Goal: Use online tool/utility: Utilize a website feature to perform a specific function

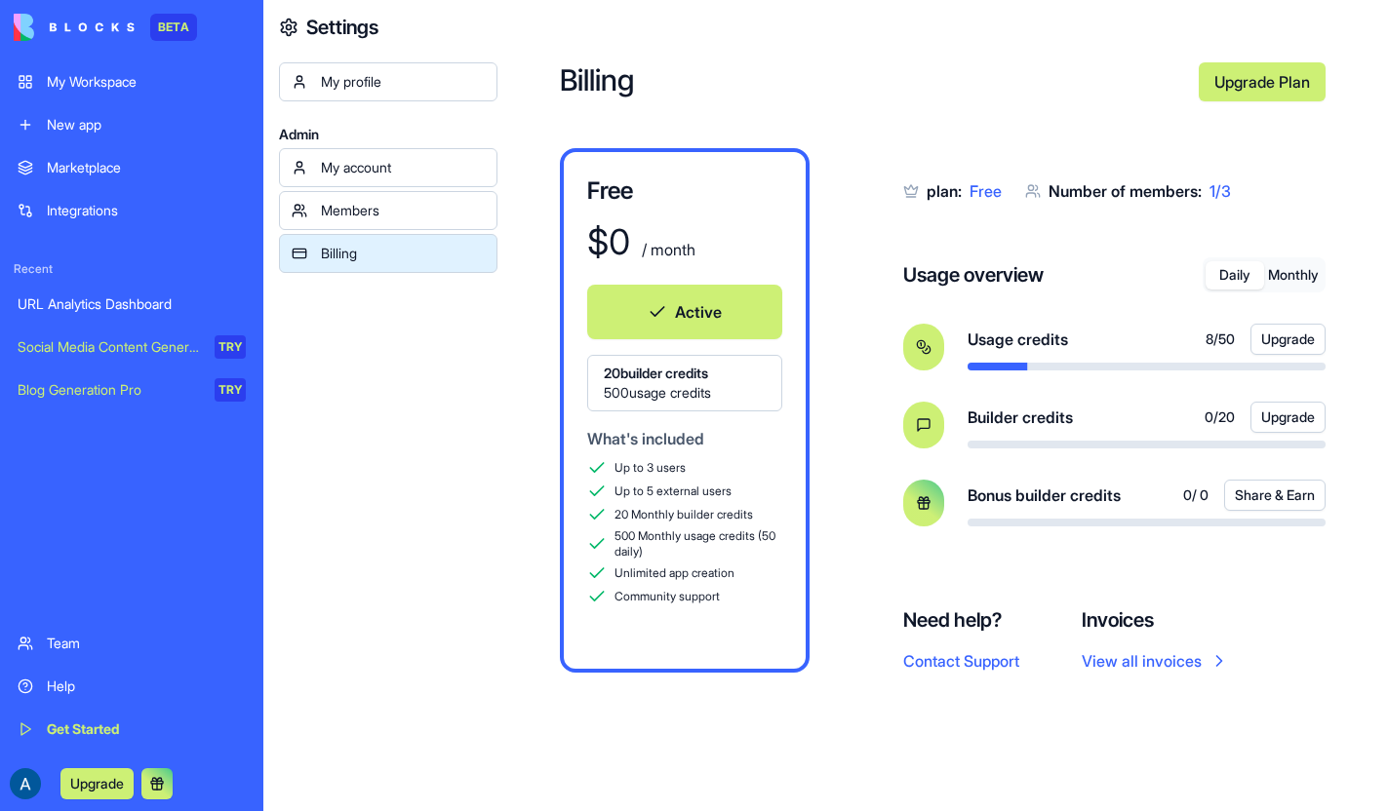
click at [100, 300] on div "URL Analytics Dashboard" at bounding box center [132, 305] width 228 height 20
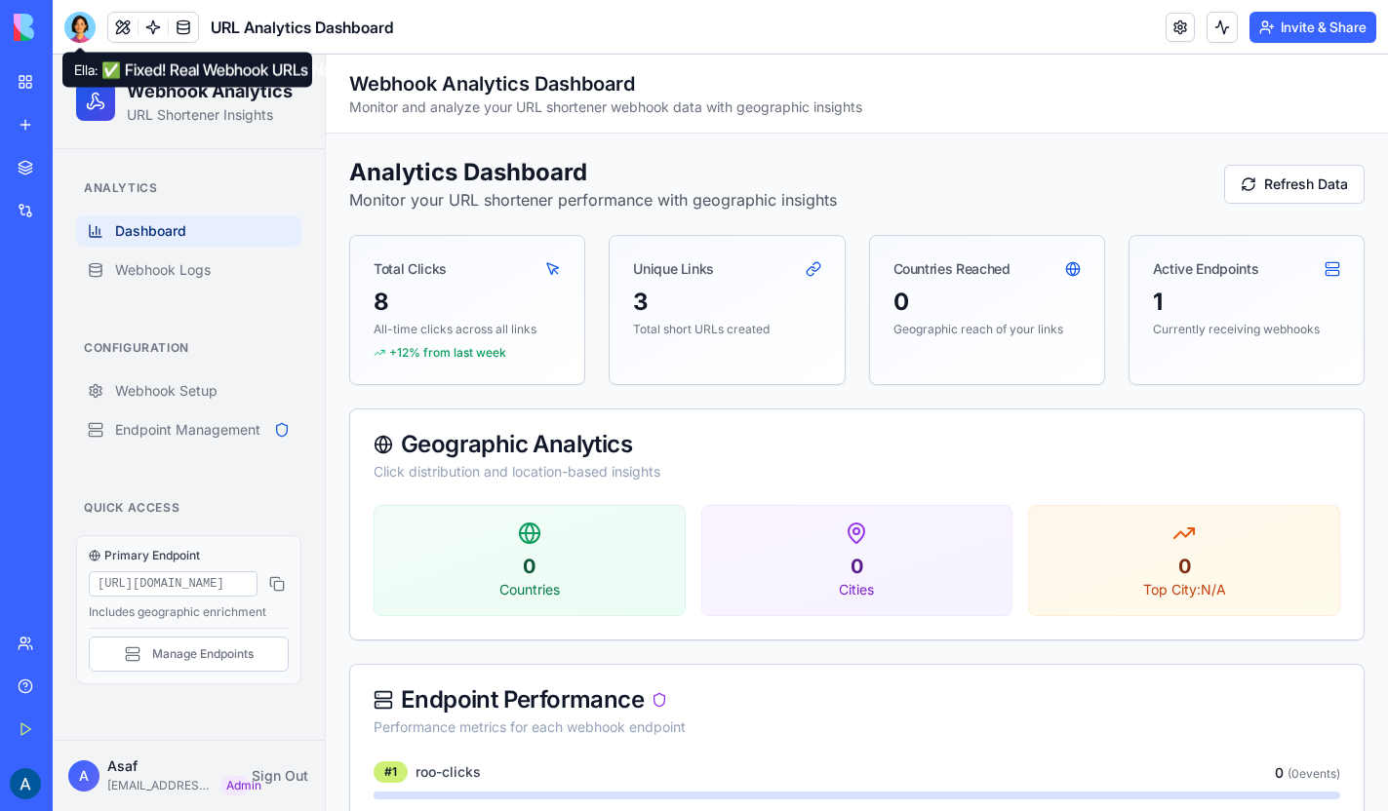
click at [74, 23] on div at bounding box center [79, 27] width 31 height 31
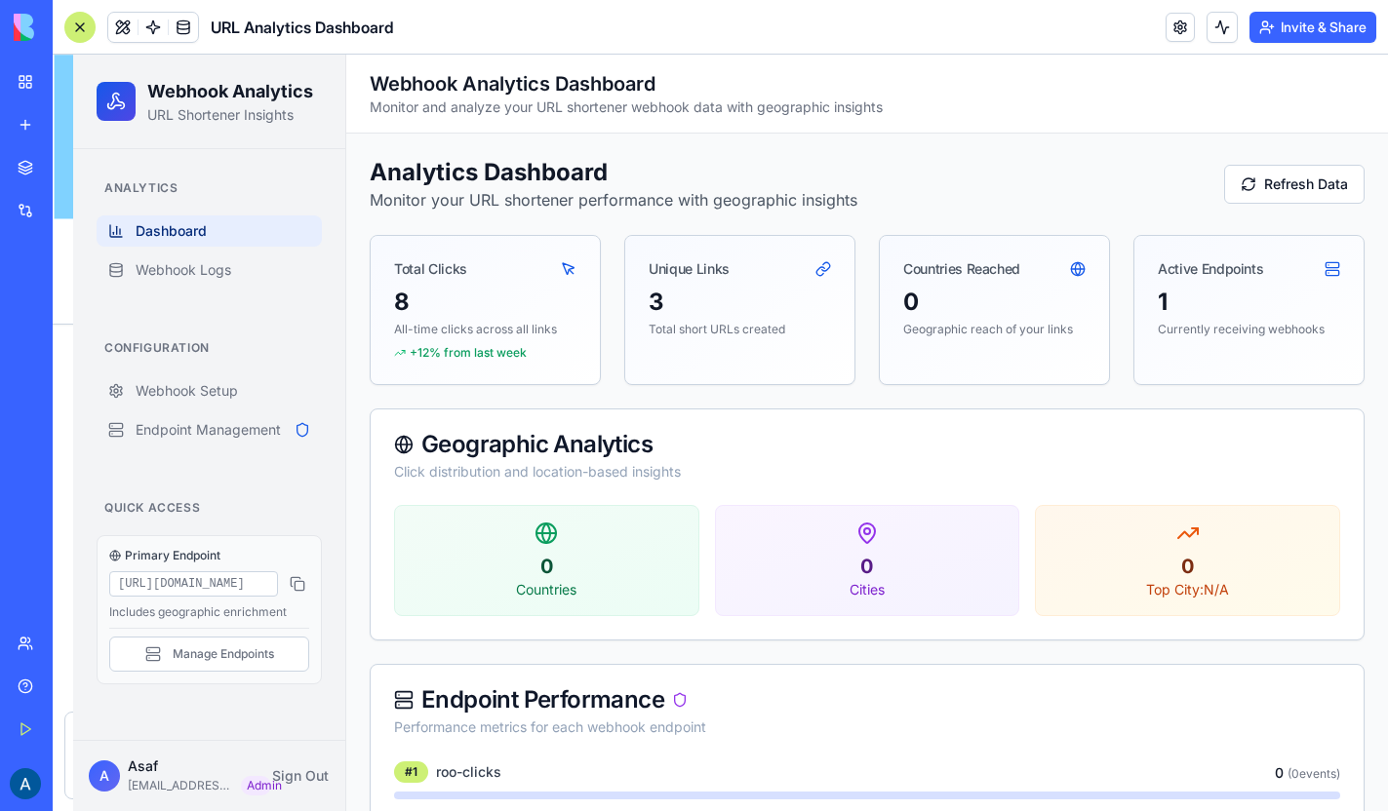
scroll to position [7893, 0]
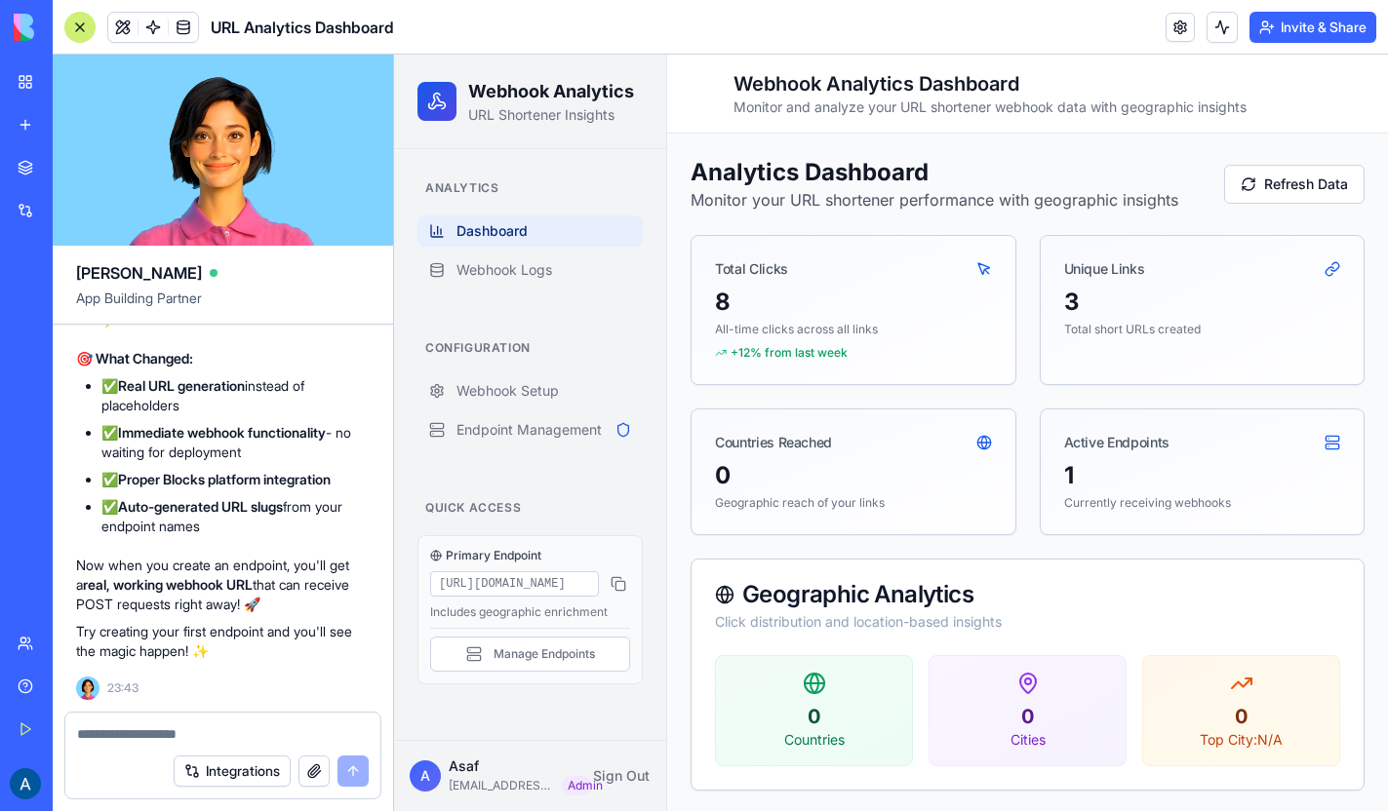
click at [168, 730] on textarea at bounding box center [223, 735] width 292 height 20
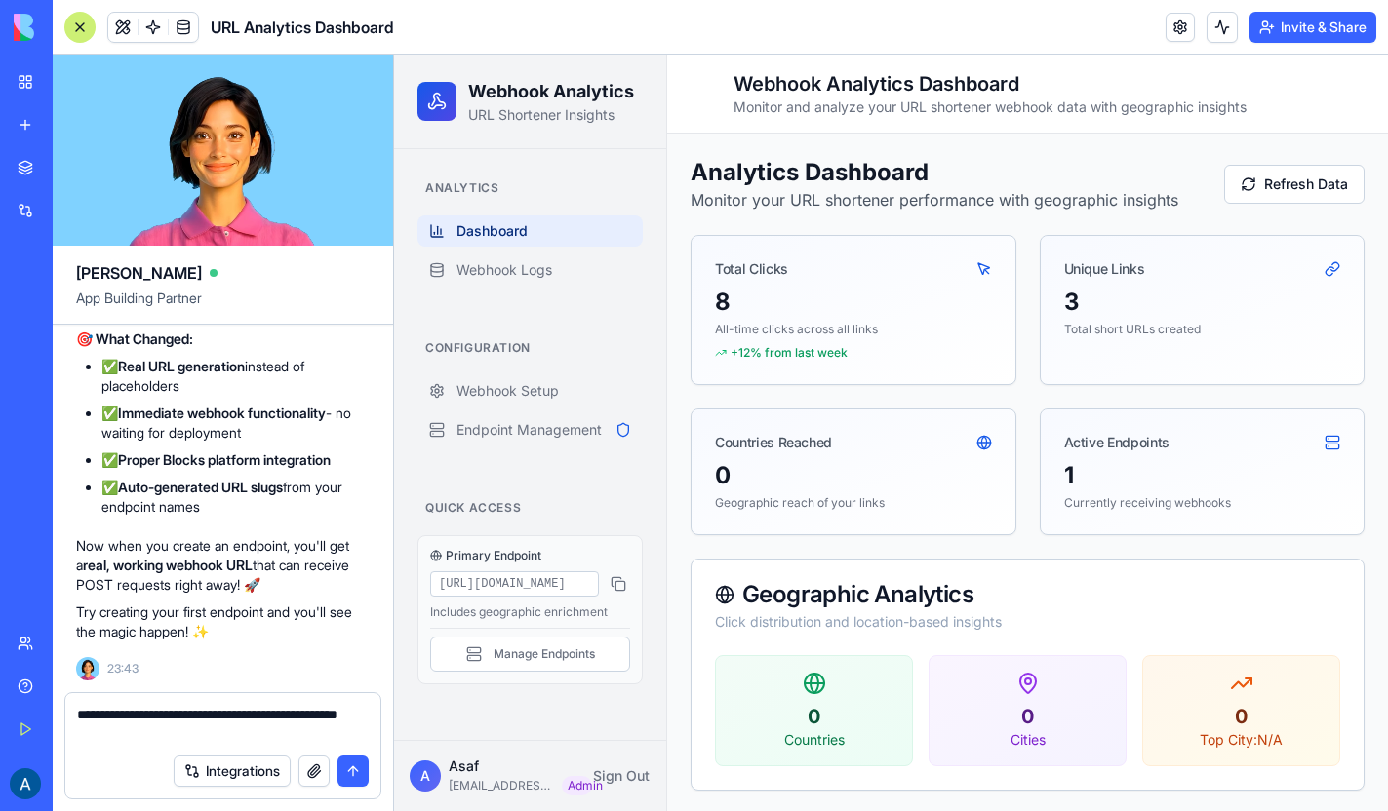
paste textarea "**********"
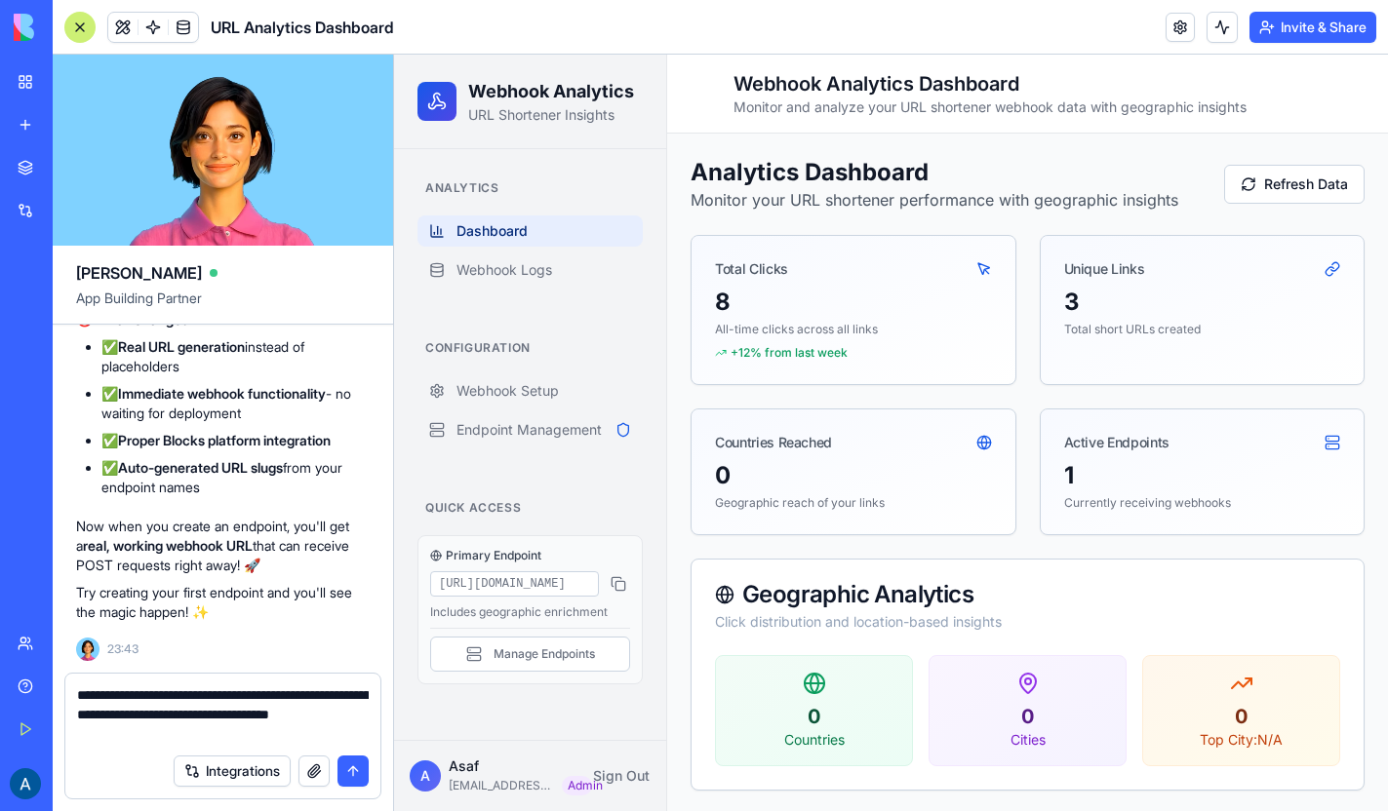
type textarea "**********"
click at [348, 773] on button "submit" at bounding box center [352, 771] width 31 height 31
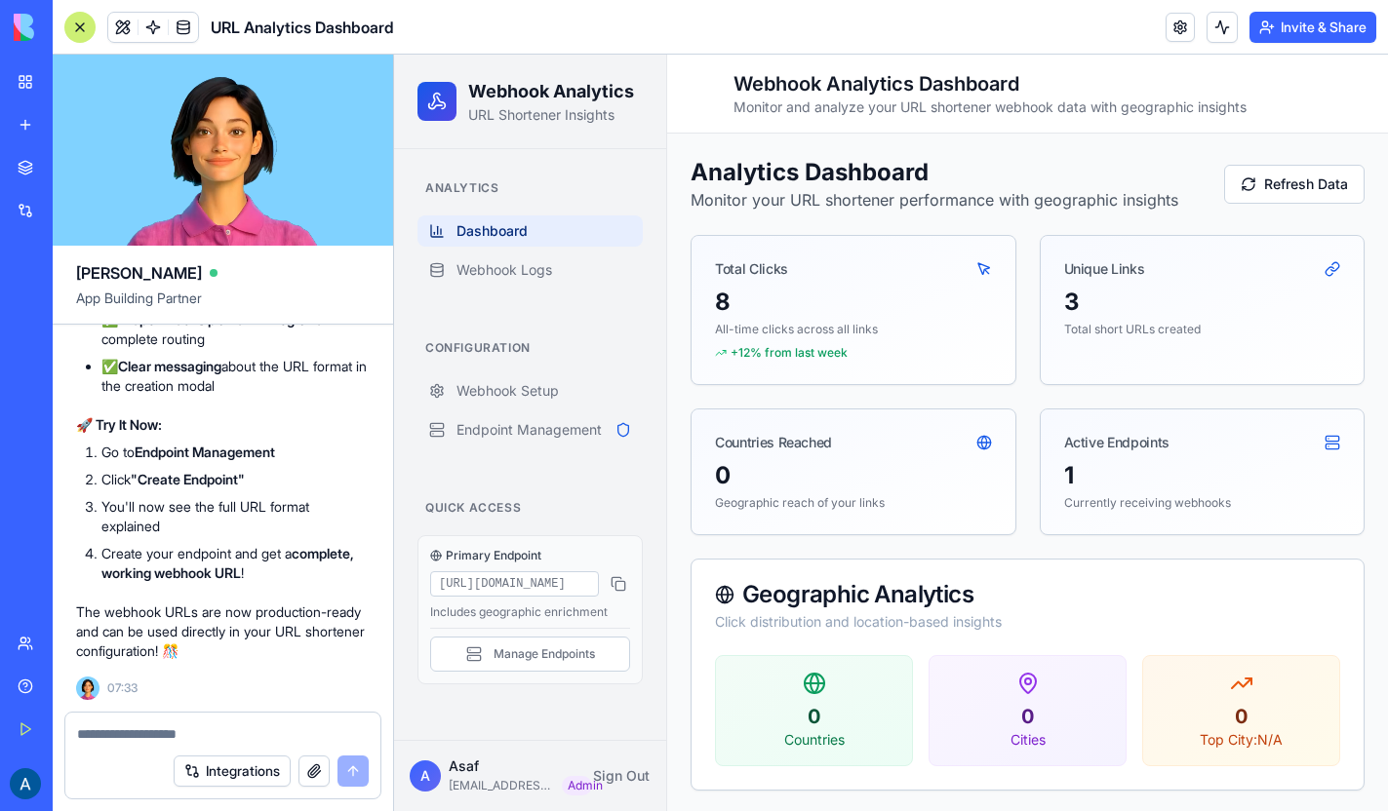
scroll to position [9078, 0]
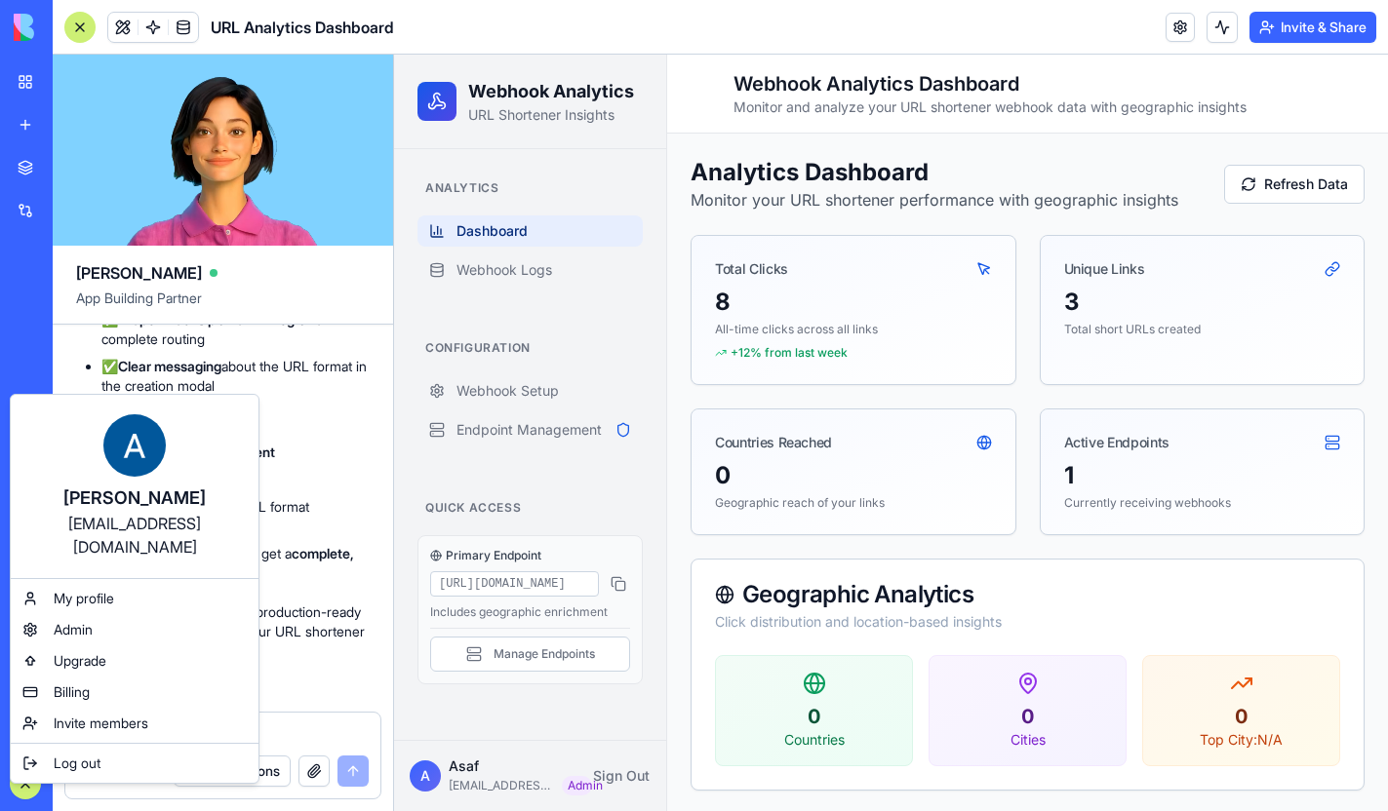
click at [26, 779] on html "BETA My Workspace New app Marketplace Integrations Recent URL Analytics Dashboa…" at bounding box center [694, 405] width 1388 height 811
click at [63, 683] on span "Billing" at bounding box center [72, 693] width 36 height 20
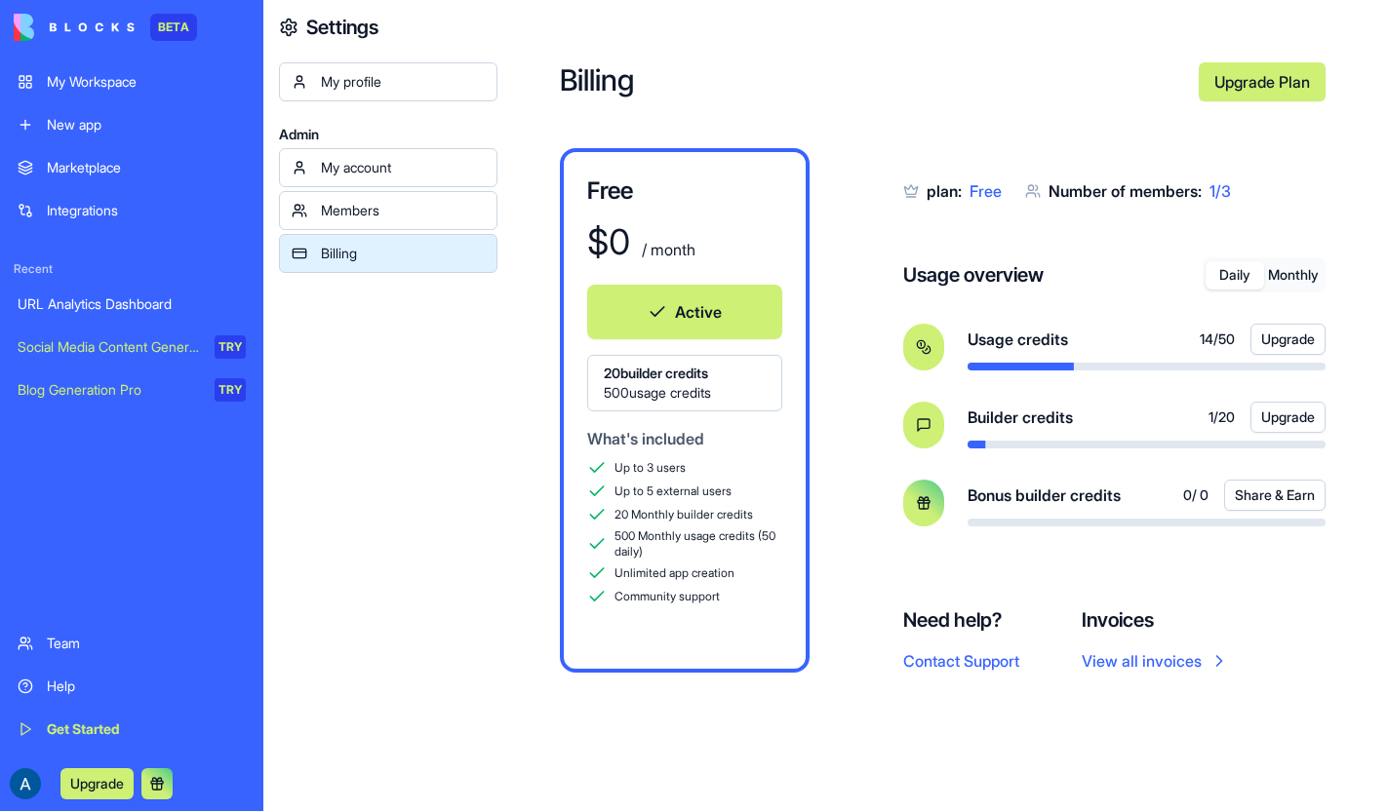
click at [78, 166] on div "Marketplace" at bounding box center [146, 168] width 199 height 20
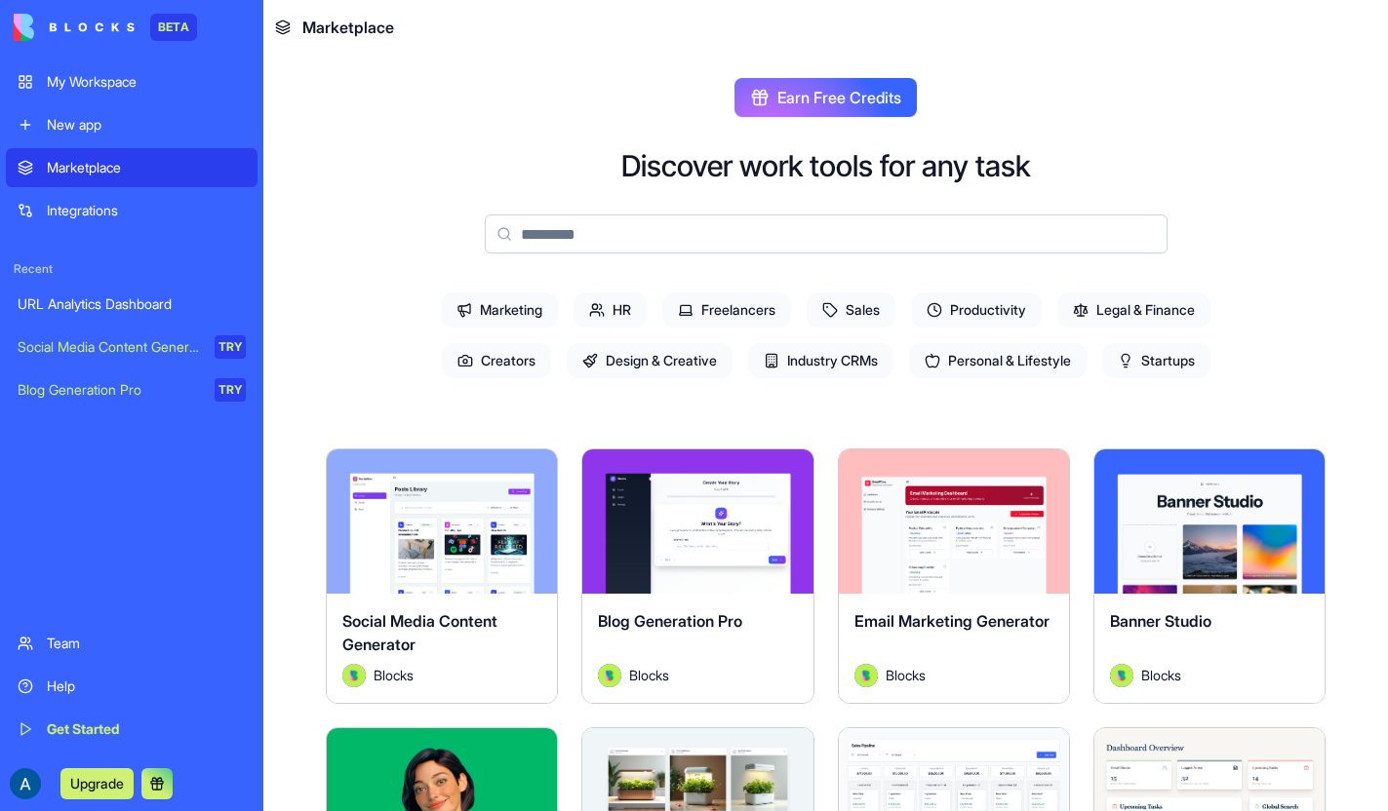
click at [113, 304] on div "URL Analytics Dashboard" at bounding box center [132, 305] width 228 height 20
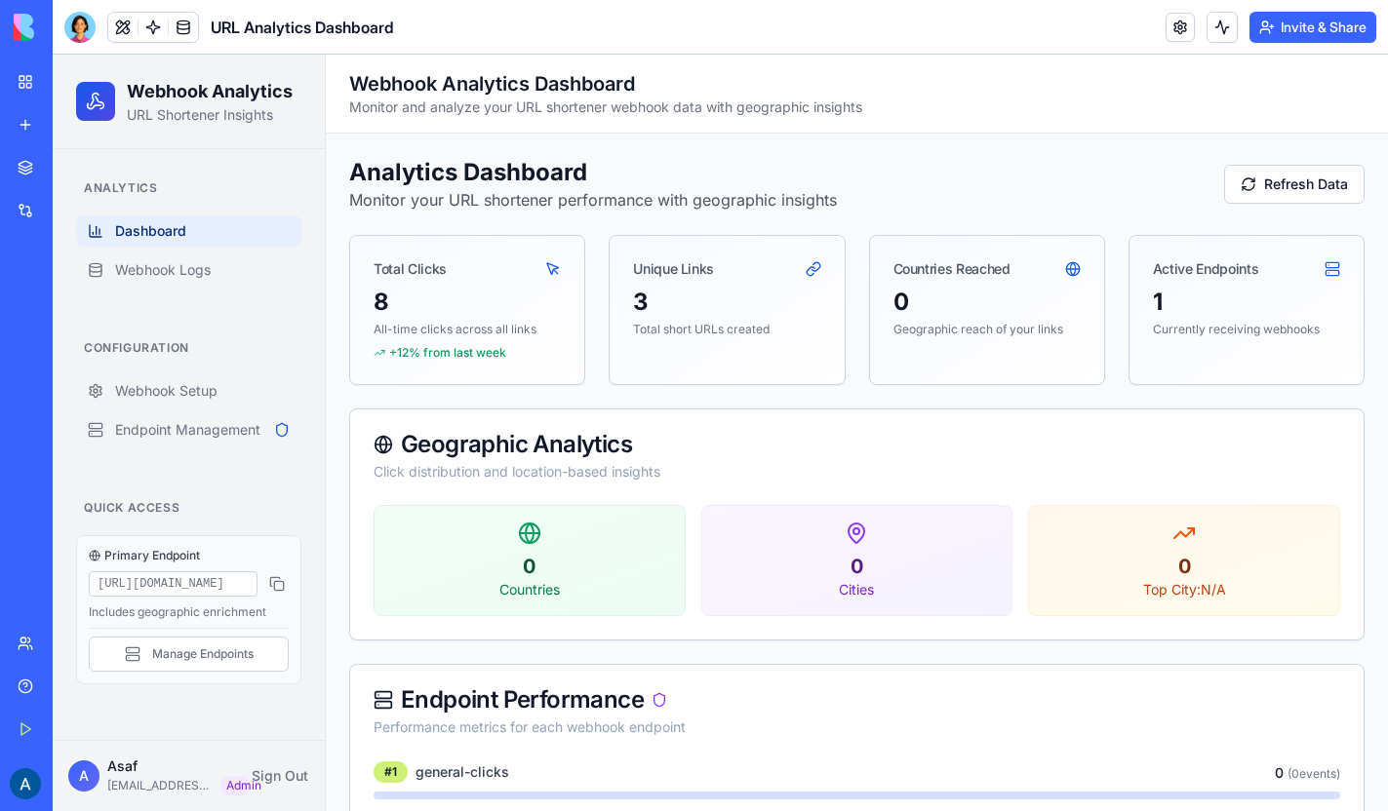
click at [1200, 296] on div "1" at bounding box center [1246, 302] width 187 height 31
click at [74, 30] on div at bounding box center [79, 27] width 31 height 31
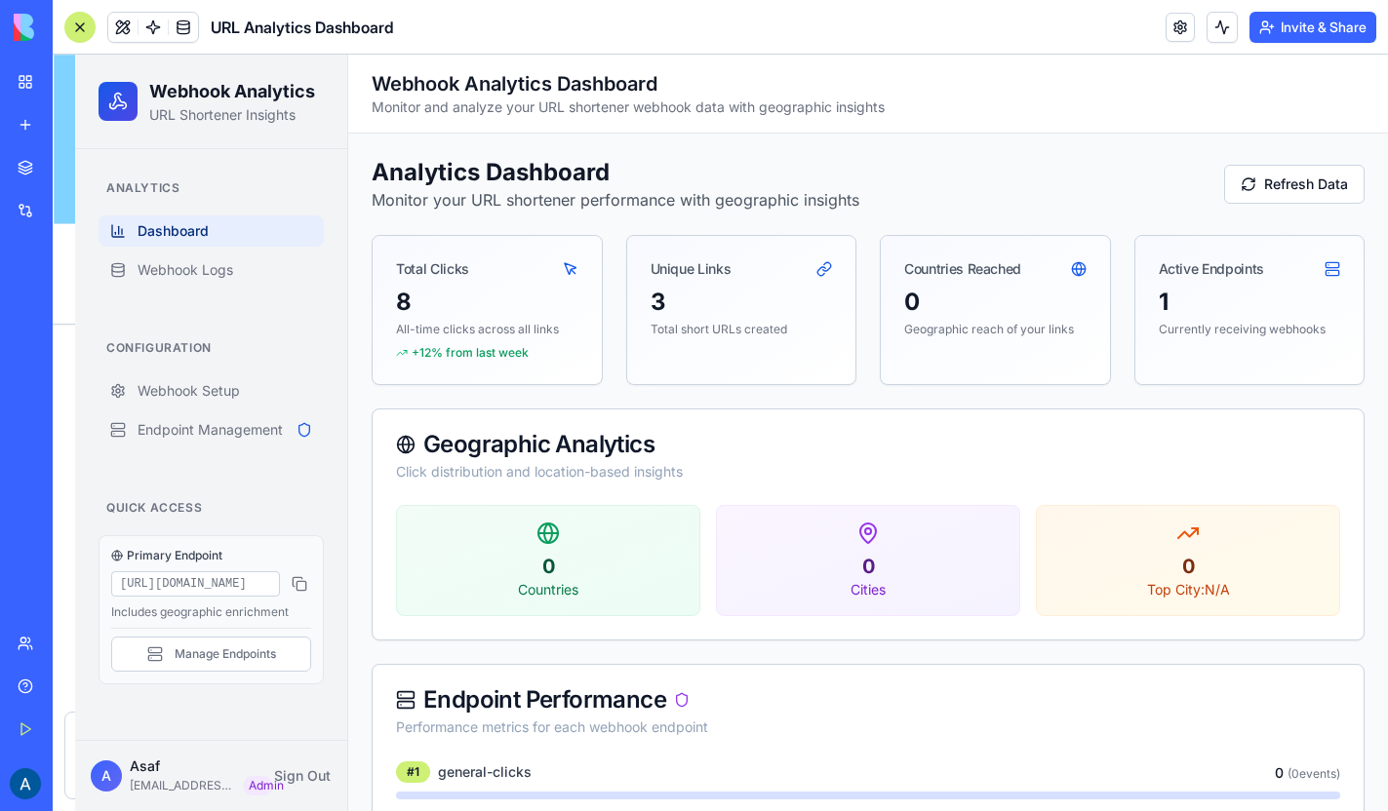
scroll to position [9078, 0]
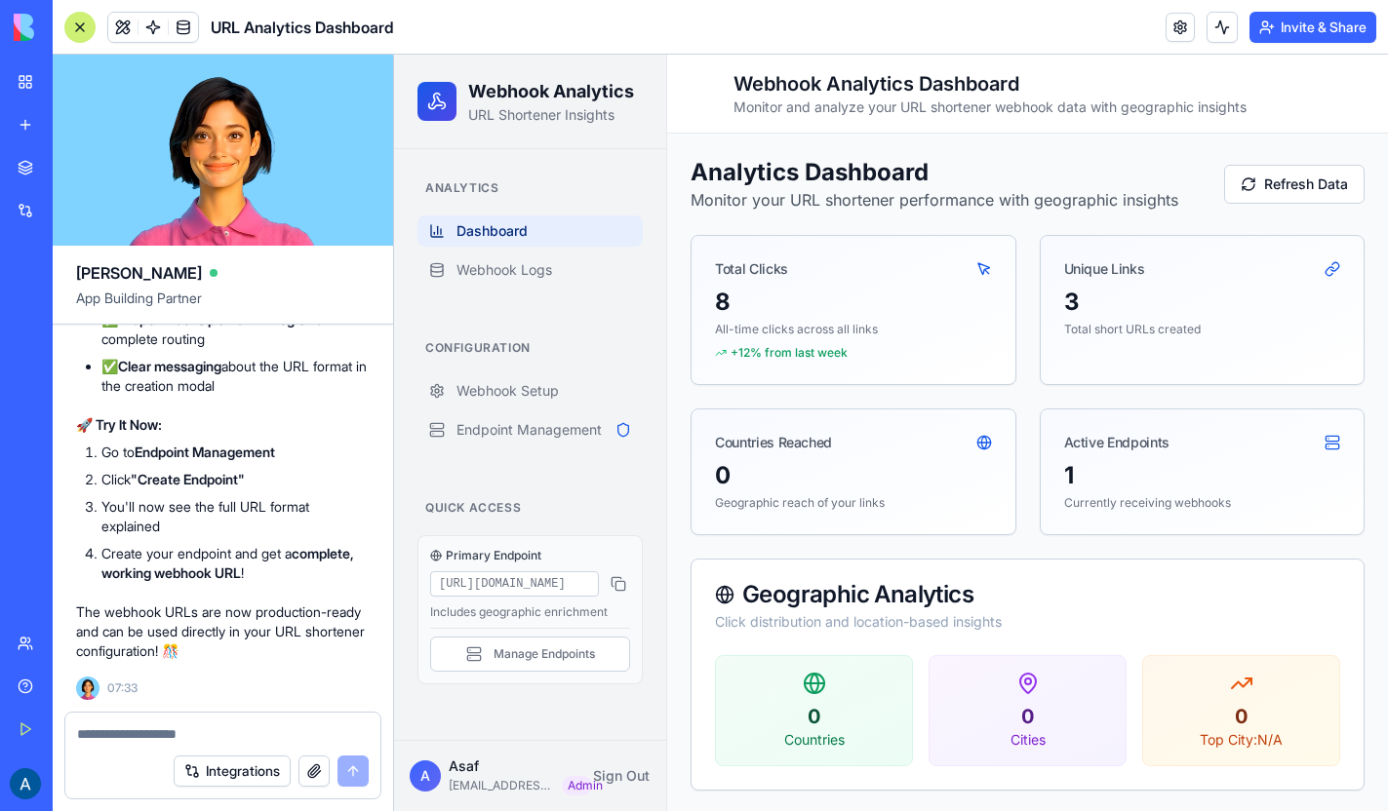
click at [184, 737] on textarea at bounding box center [223, 735] width 292 height 20
type textarea "**********"
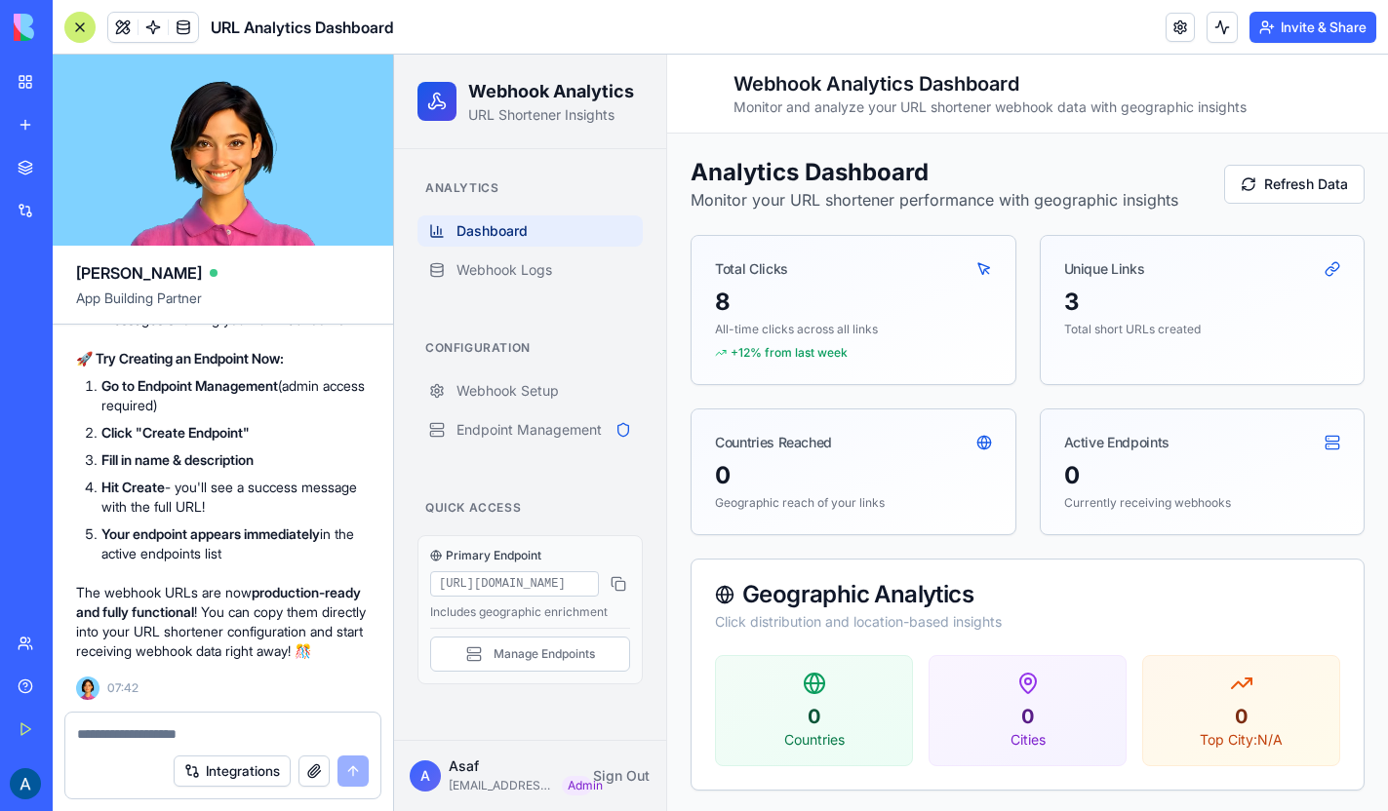
scroll to position [10194, 0]
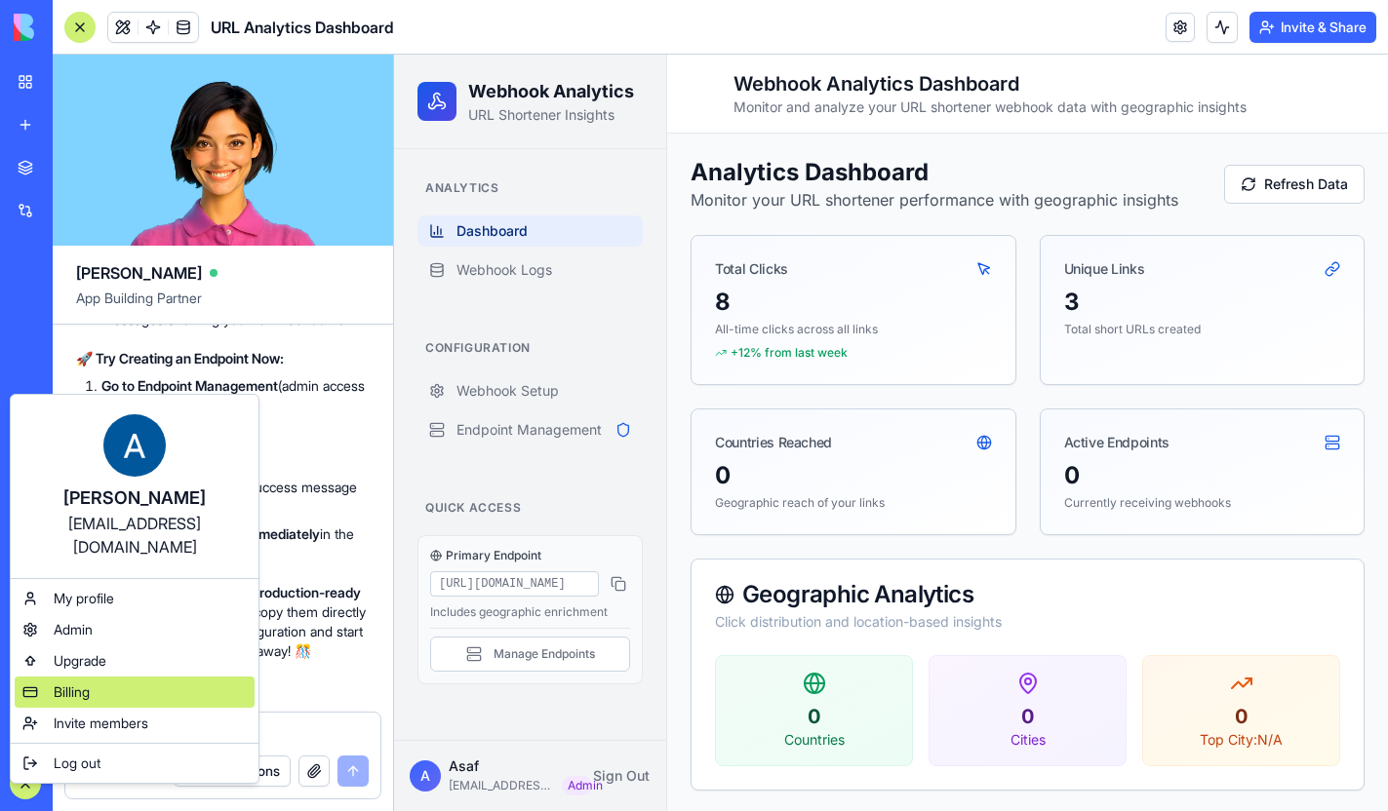
click at [74, 683] on span "Billing" at bounding box center [72, 693] width 36 height 20
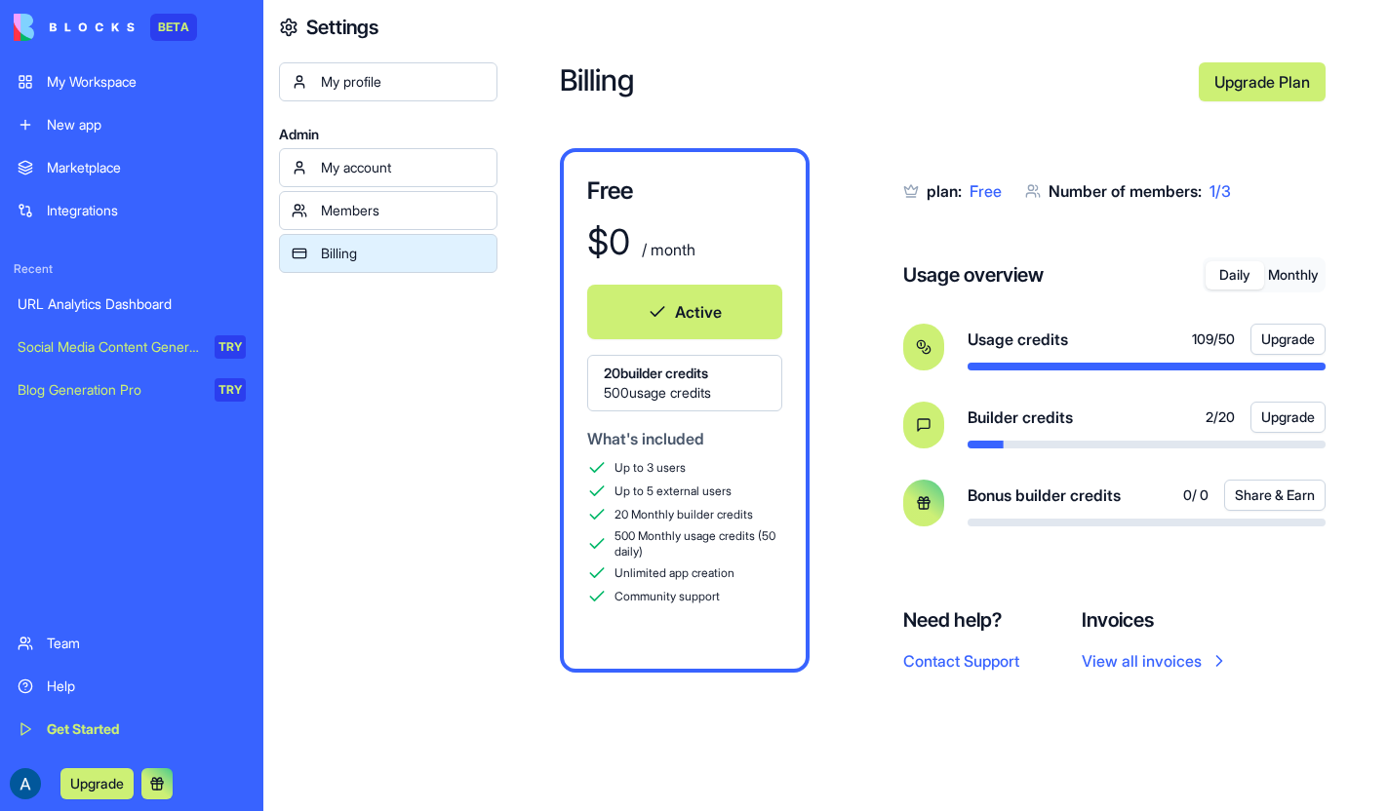
click at [157, 298] on div "URL Analytics Dashboard" at bounding box center [132, 305] width 228 height 20
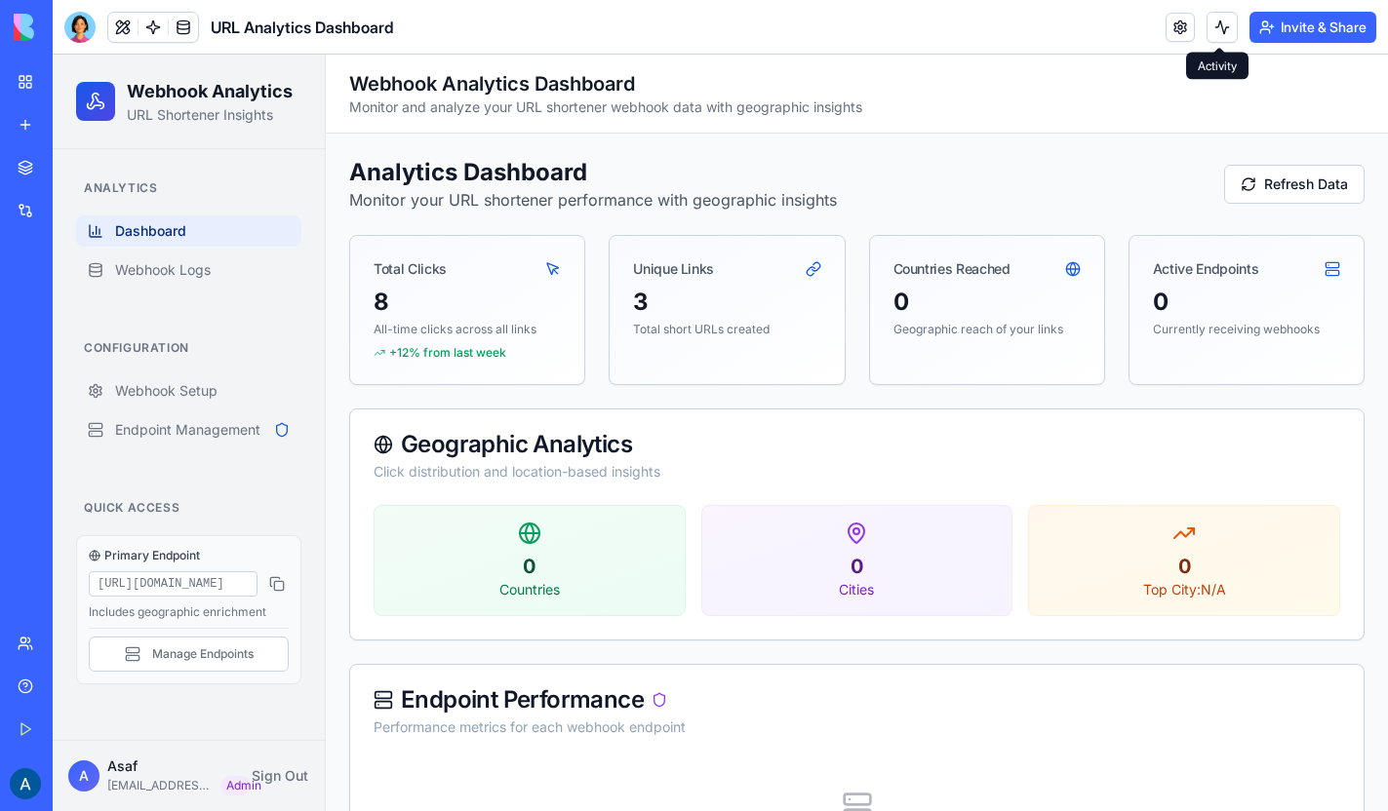
click at [1213, 24] on button at bounding box center [1221, 27] width 31 height 31
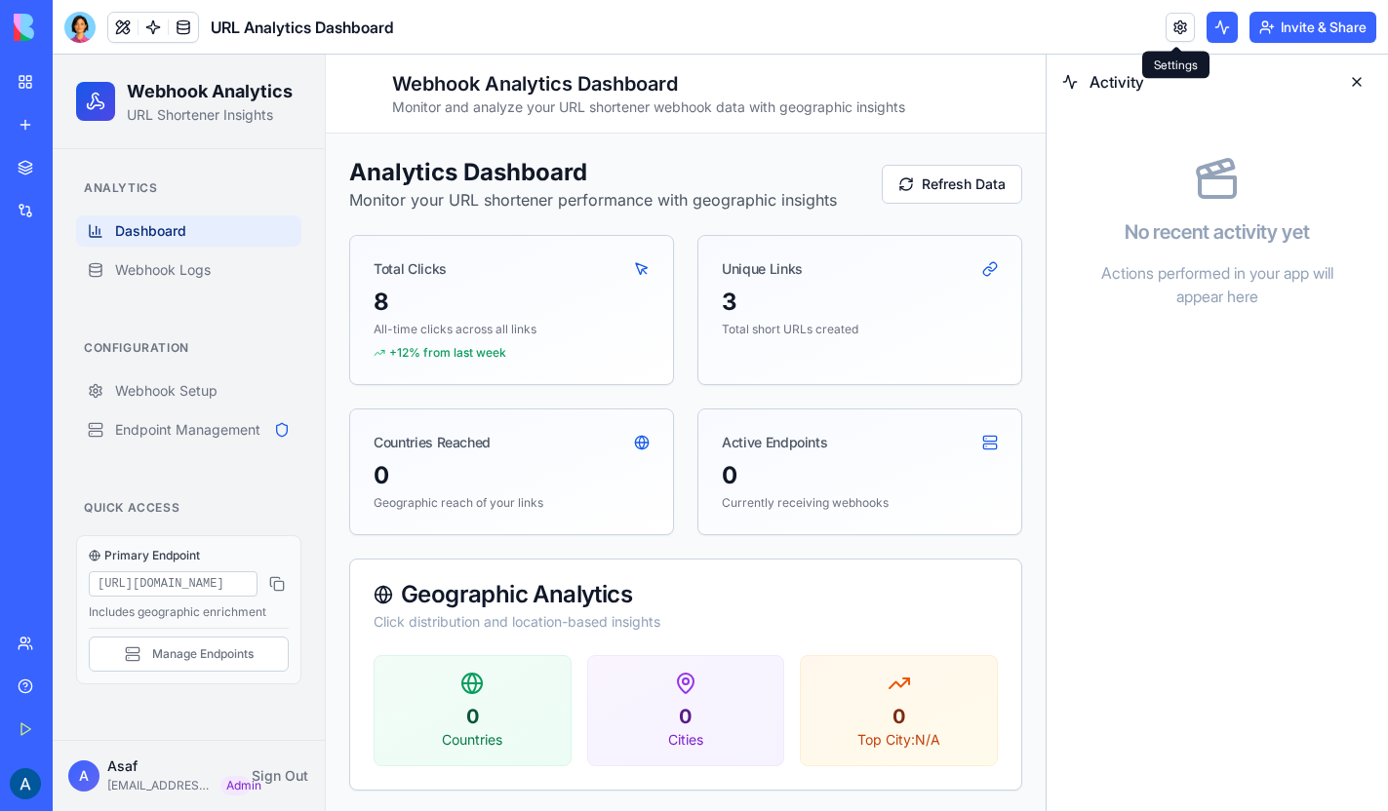
click at [1174, 29] on link at bounding box center [1179, 27] width 29 height 29
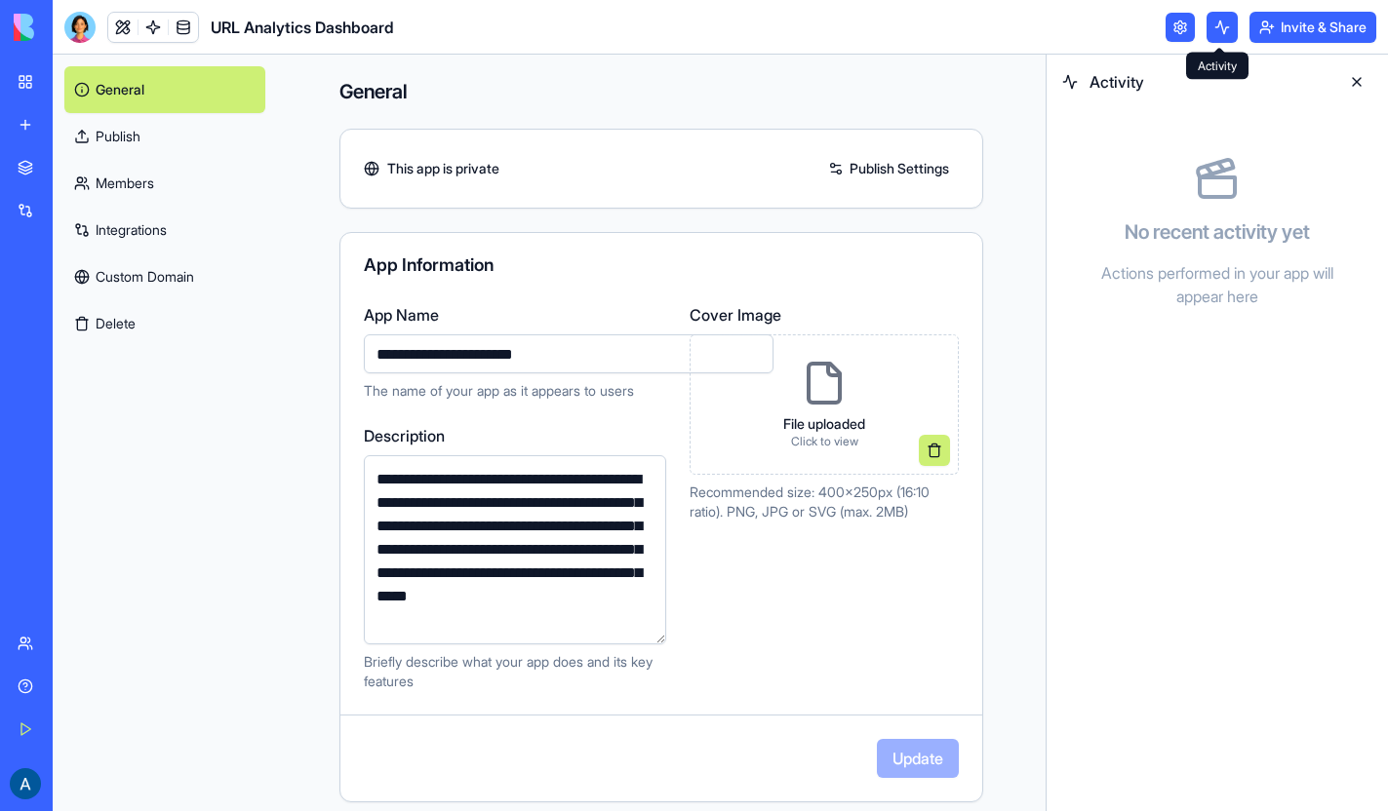
click at [1222, 27] on button at bounding box center [1221, 27] width 31 height 31
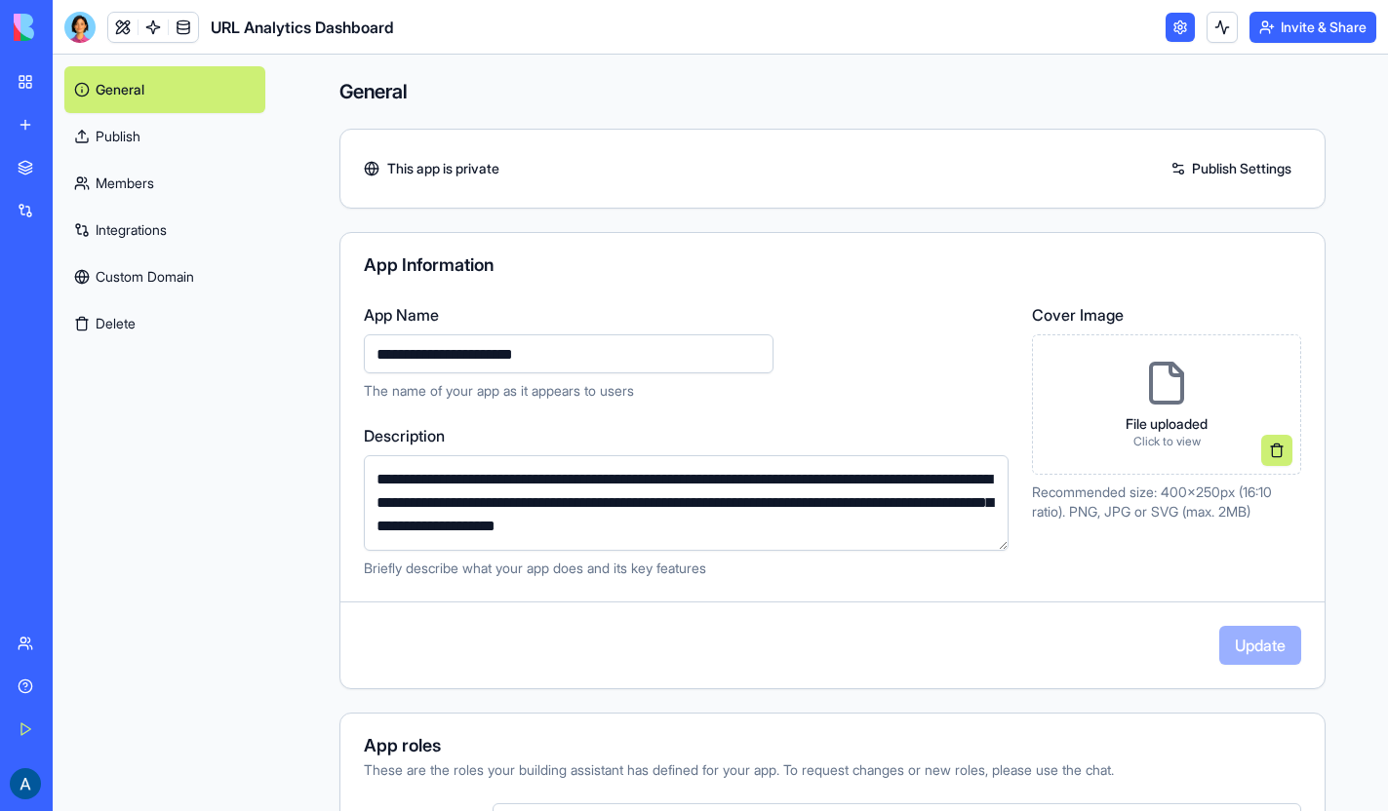
click at [1172, 30] on link at bounding box center [1179, 27] width 29 height 29
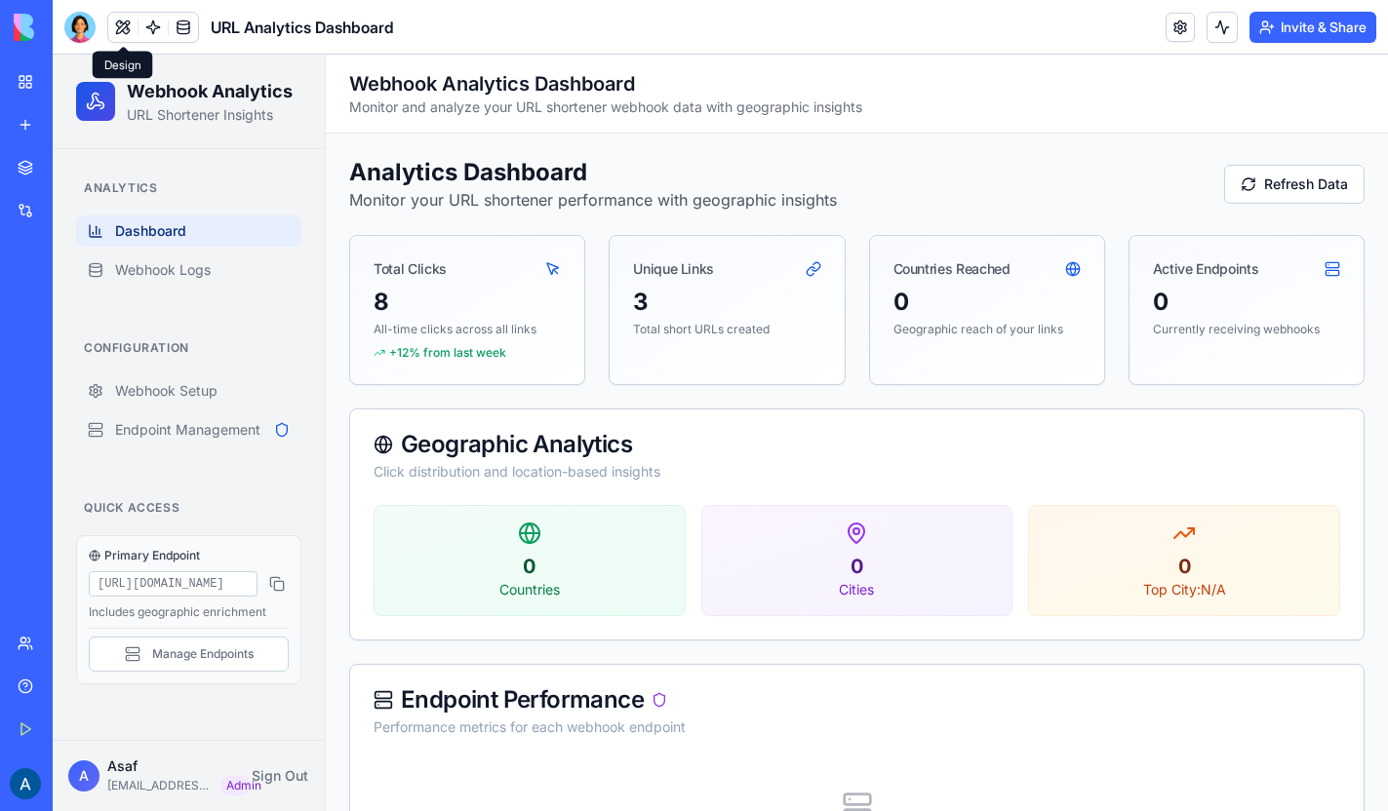
click at [127, 24] on button at bounding box center [122, 27] width 29 height 29
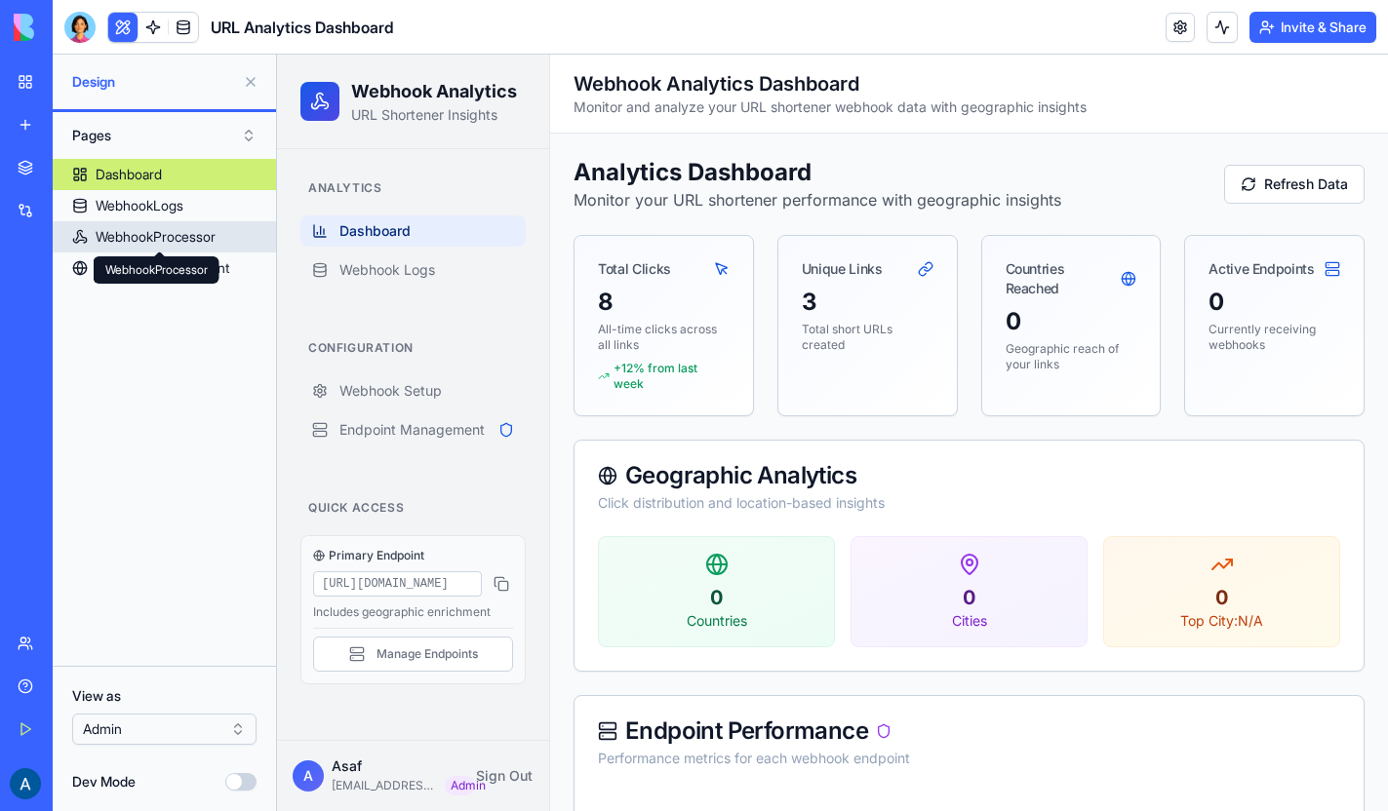
click at [184, 239] on div "WebhookProcessor" at bounding box center [156, 237] width 120 height 20
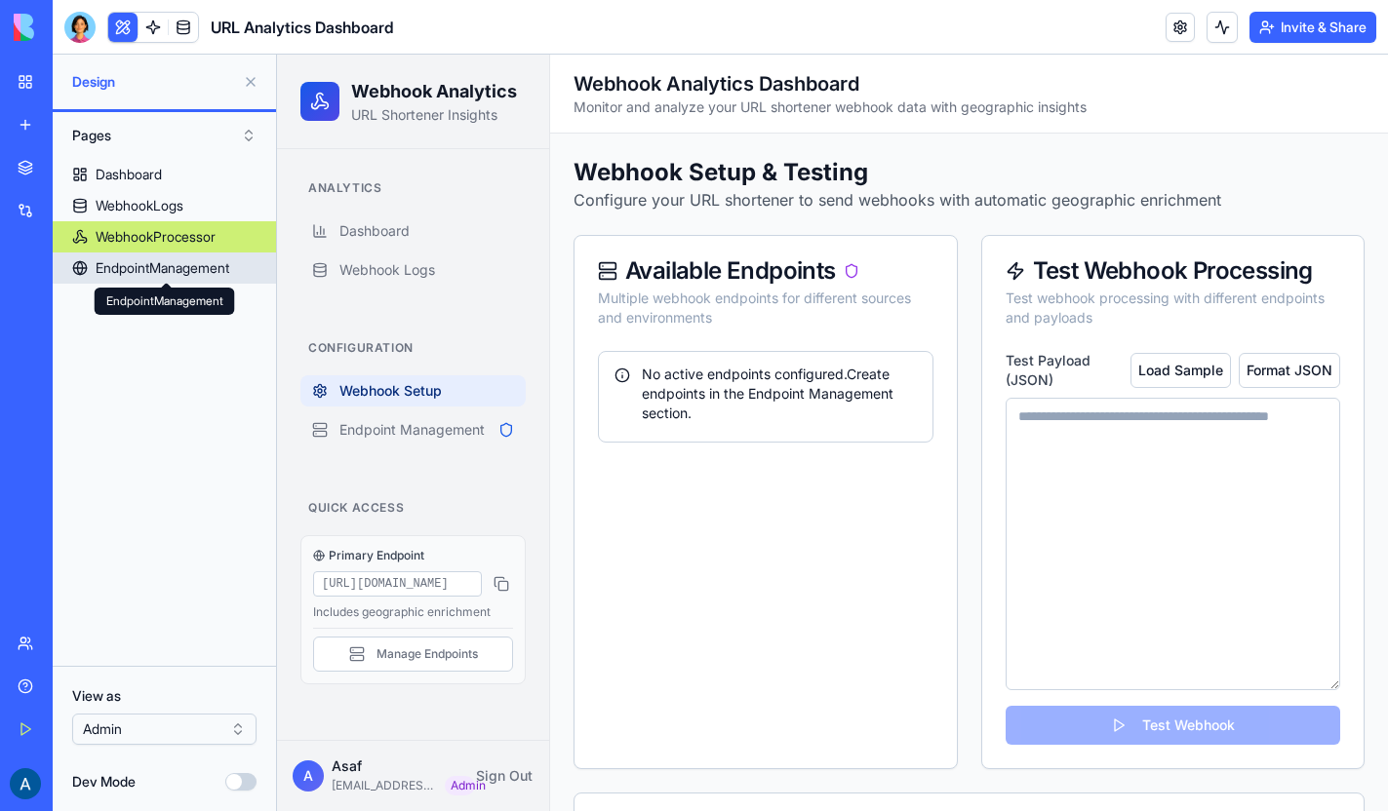
click at [185, 273] on div "EndpointManagement" at bounding box center [163, 268] width 134 height 20
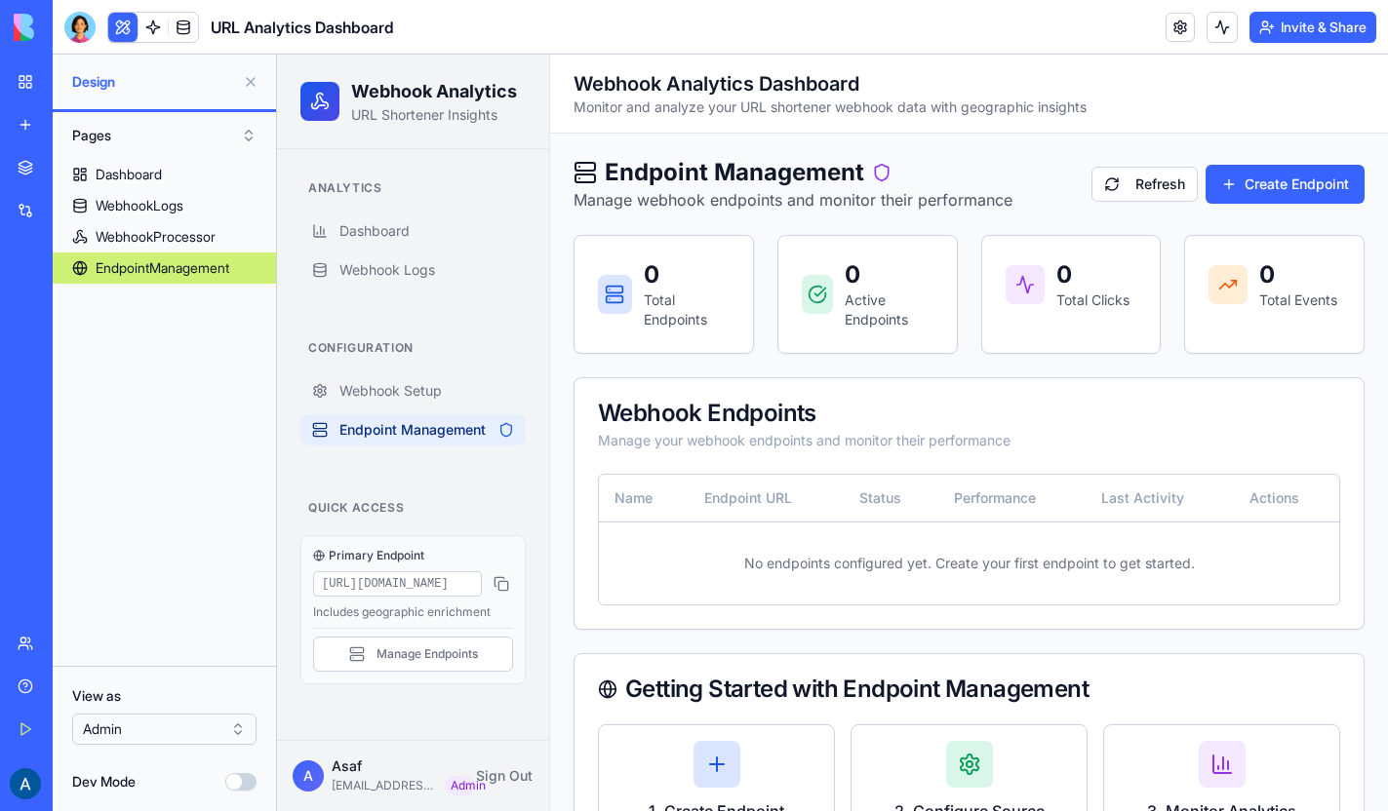
click at [240, 782] on button "Dev Mode" at bounding box center [240, 782] width 31 height 18
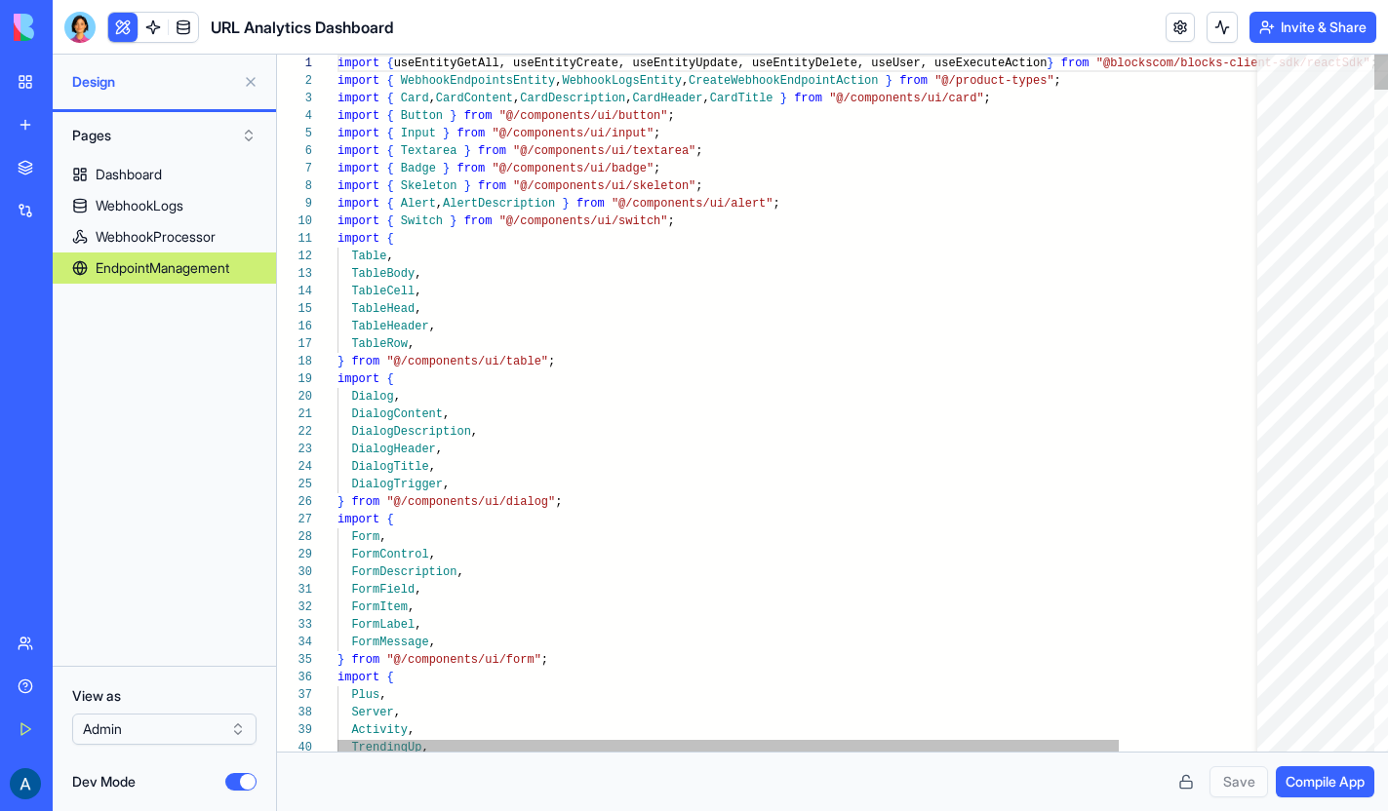
scroll to position [88, 0]
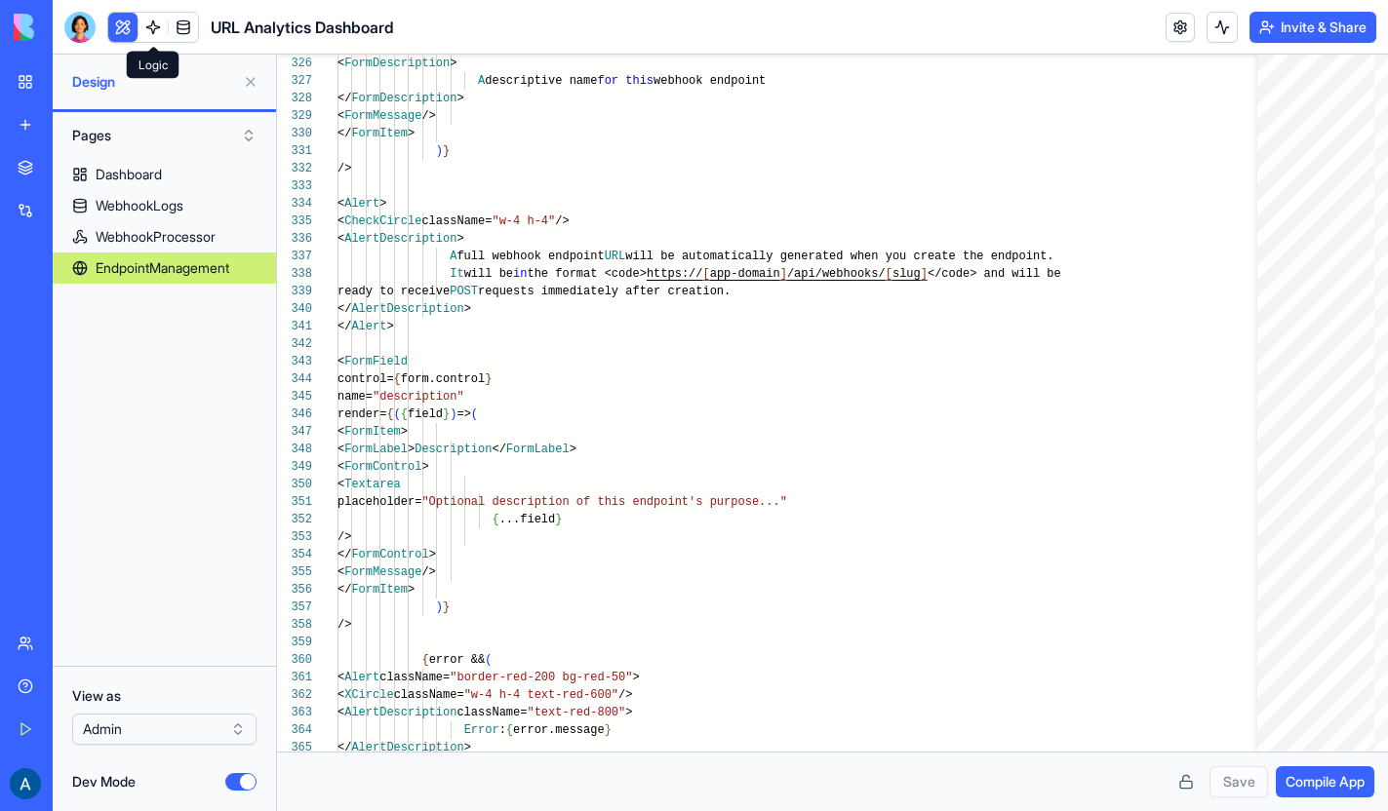
click at [150, 27] on link at bounding box center [152, 27] width 29 height 29
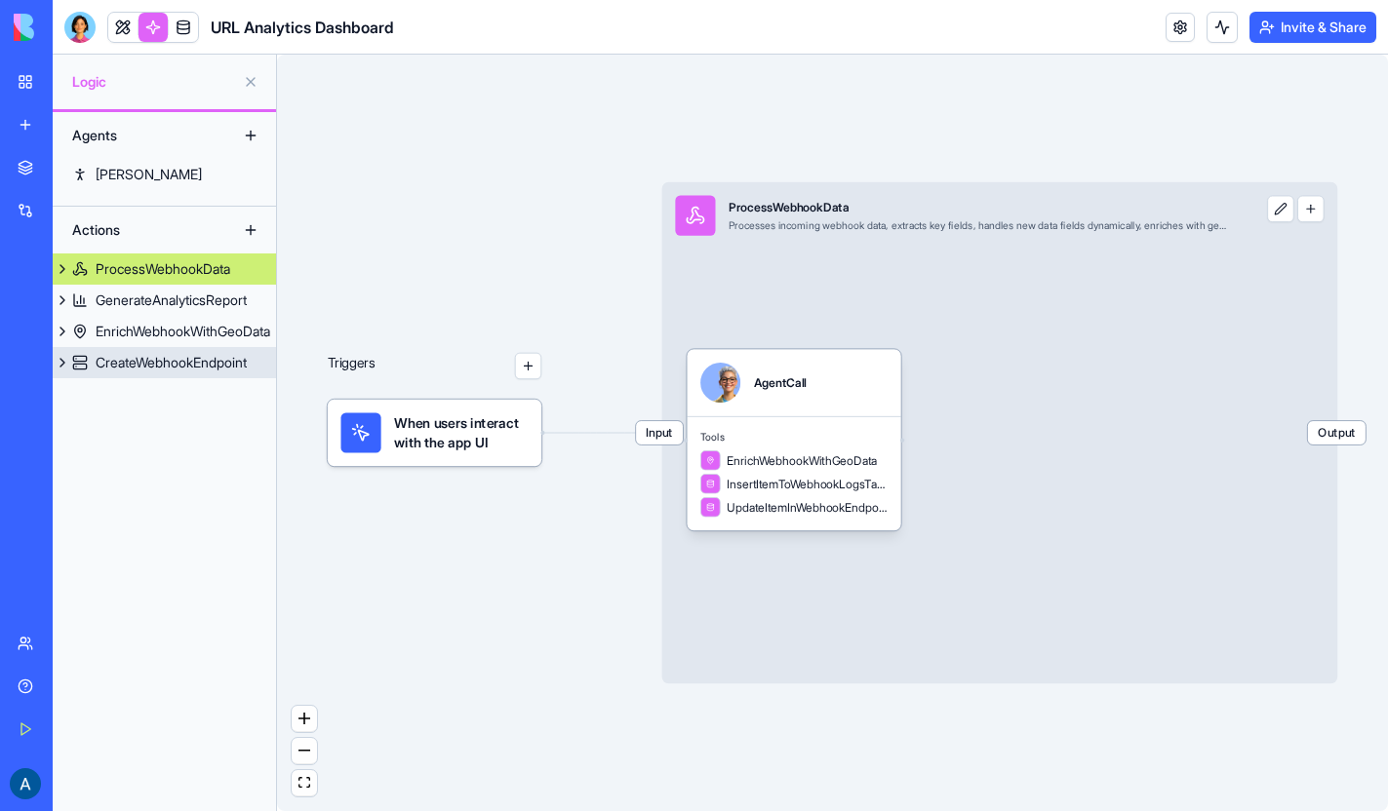
click at [64, 362] on button at bounding box center [63, 362] width 20 height 31
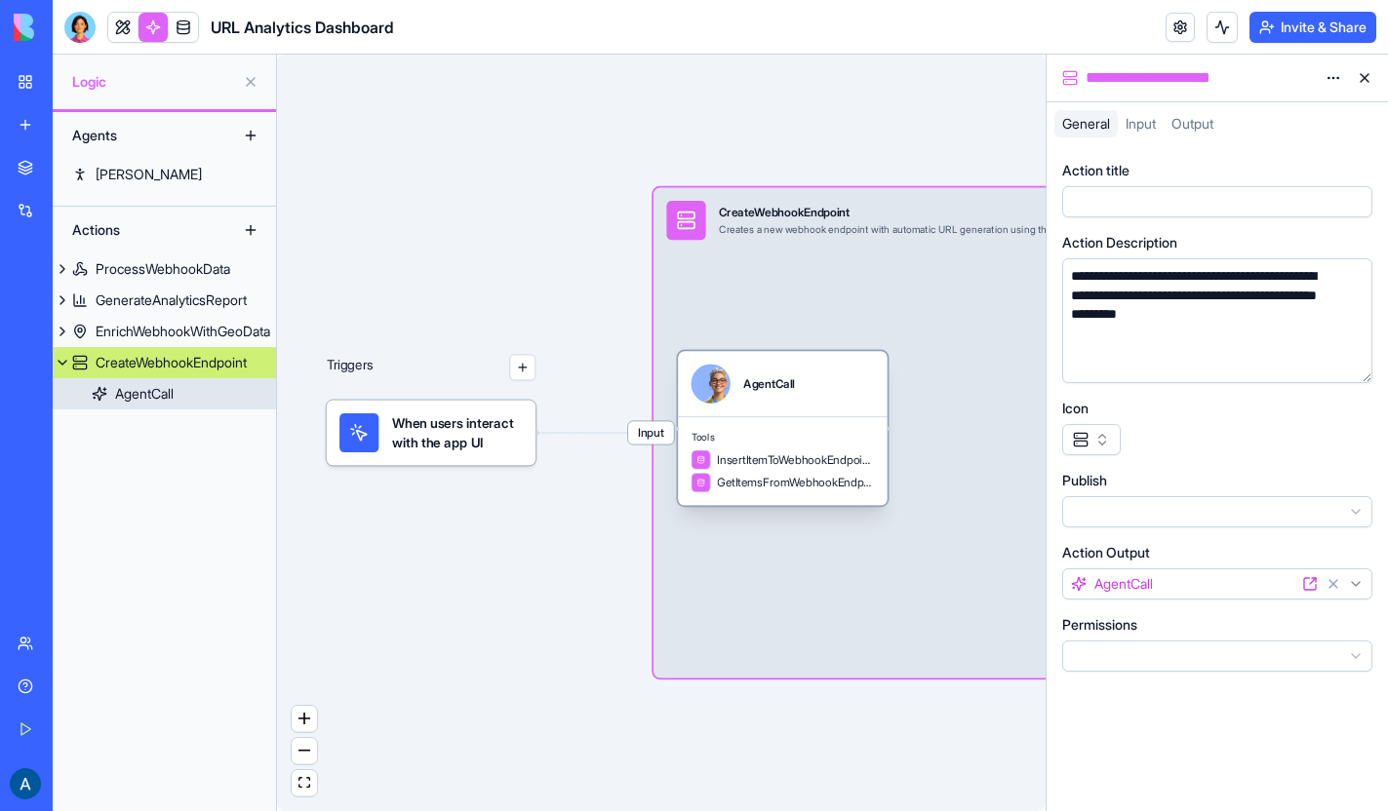
click at [125, 397] on div "AgentCall" at bounding box center [144, 394] width 59 height 20
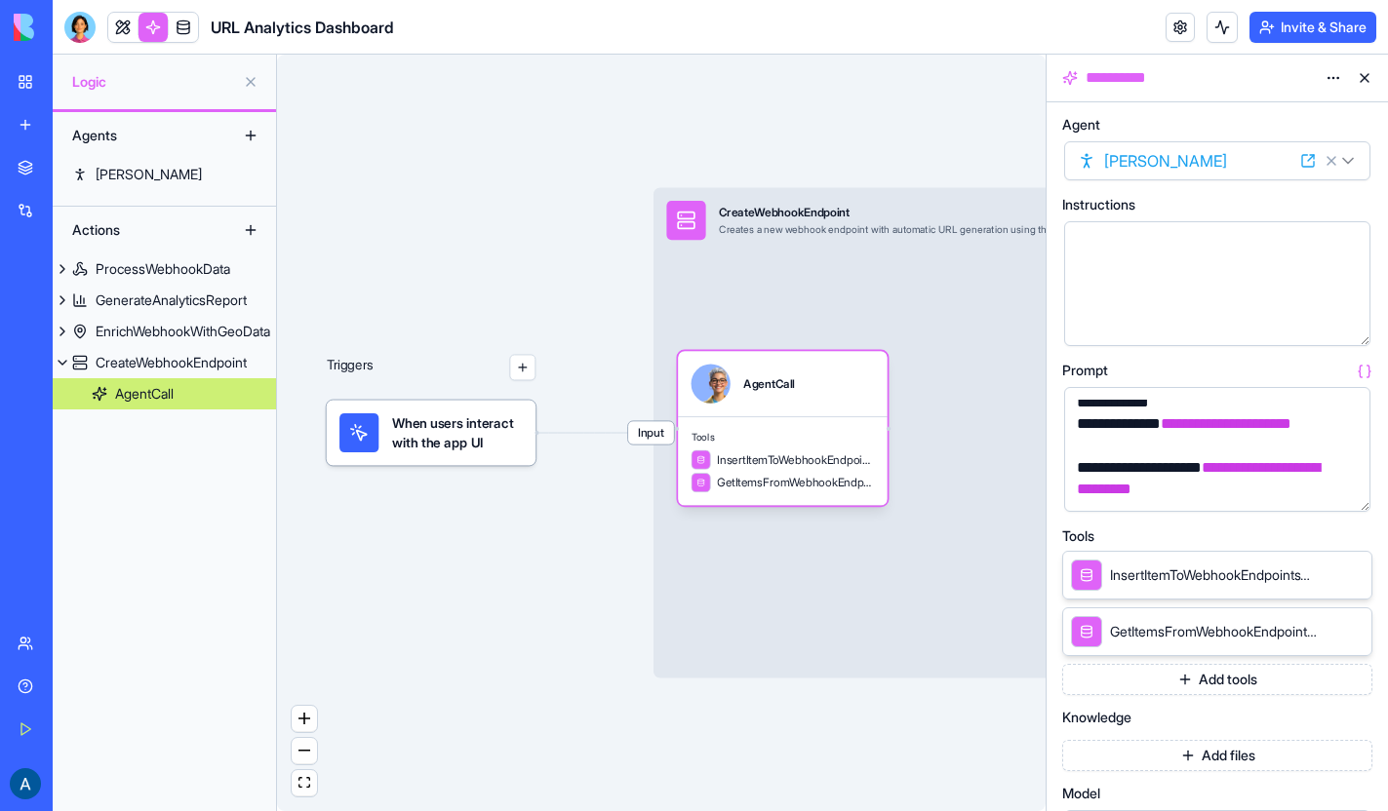
scroll to position [466, 0]
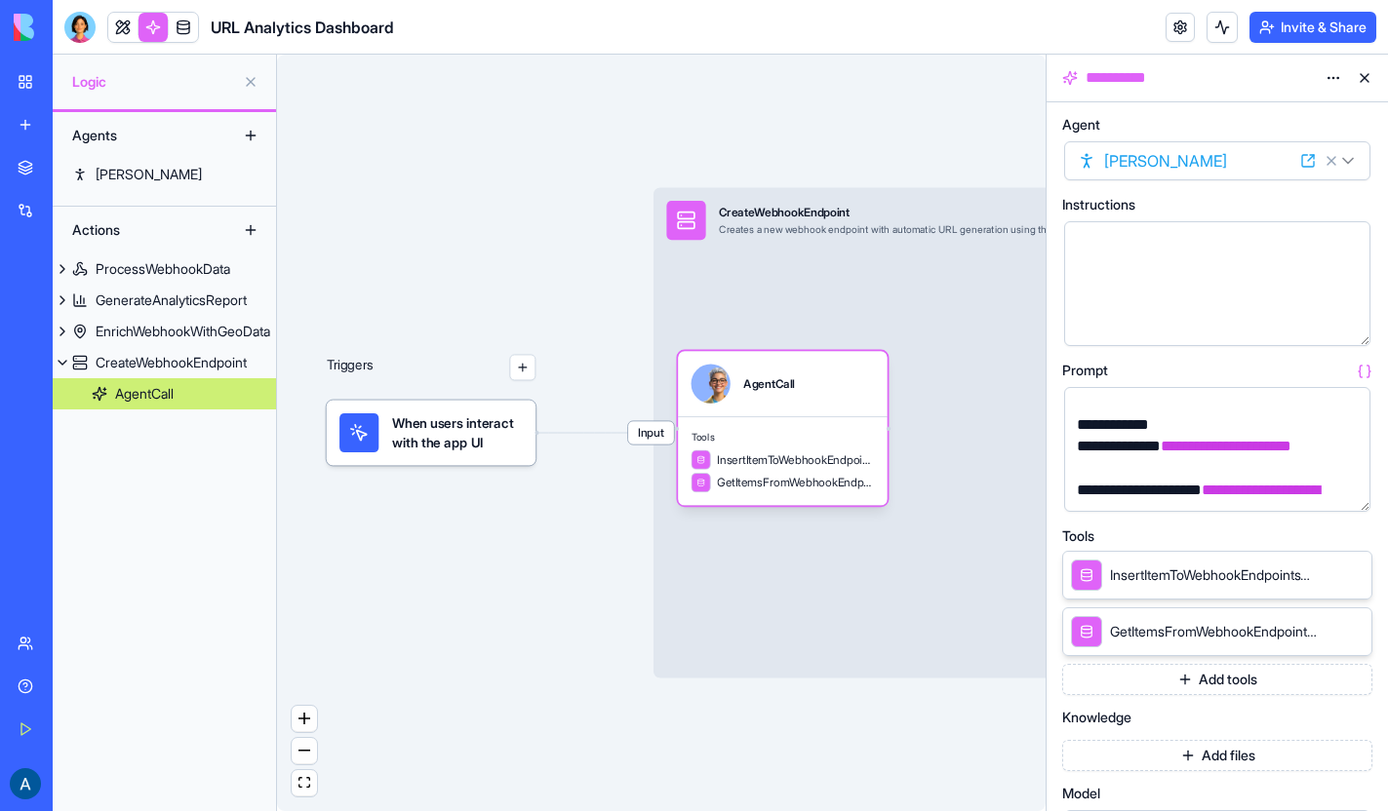
click at [1196, 453] on span "**********" at bounding box center [1226, 446] width 131 height 15
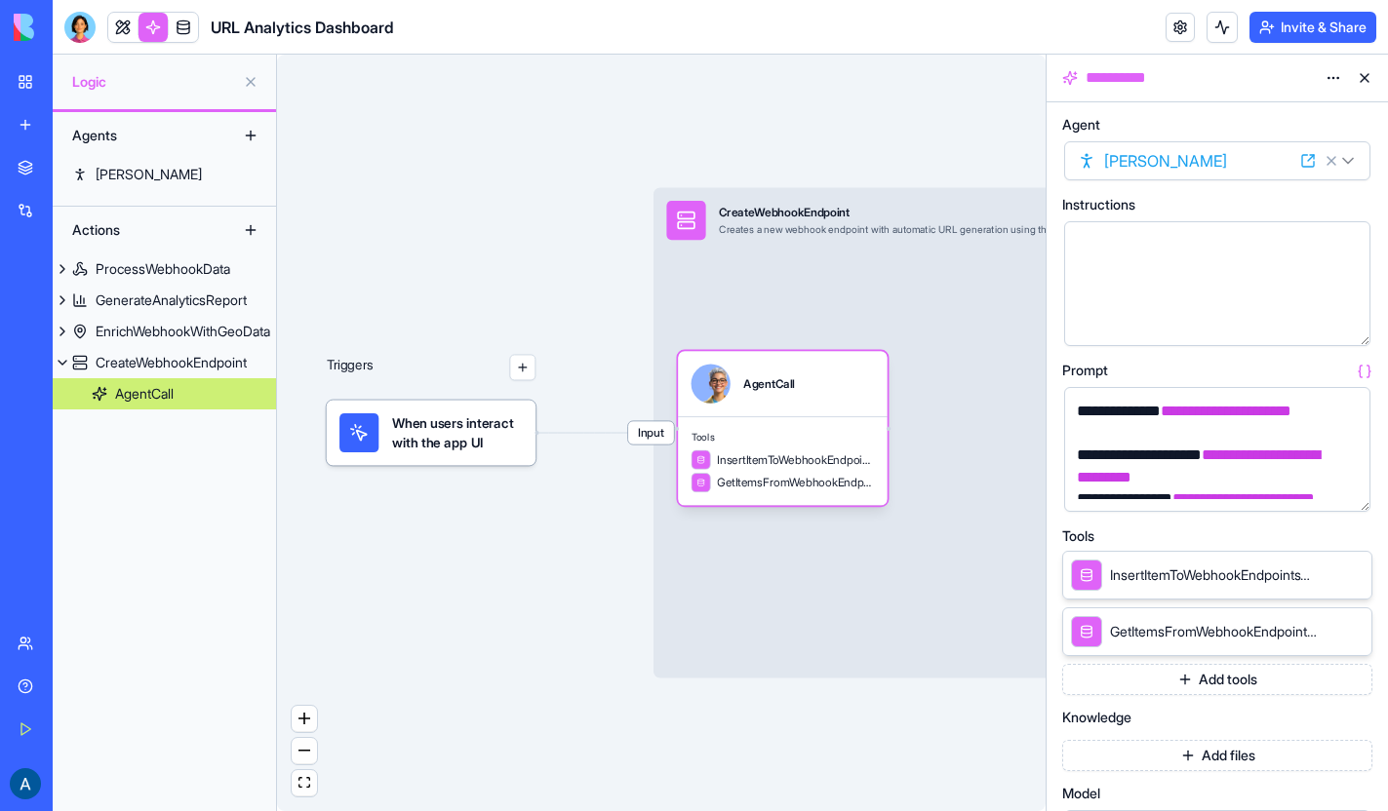
scroll to position [962, 0]
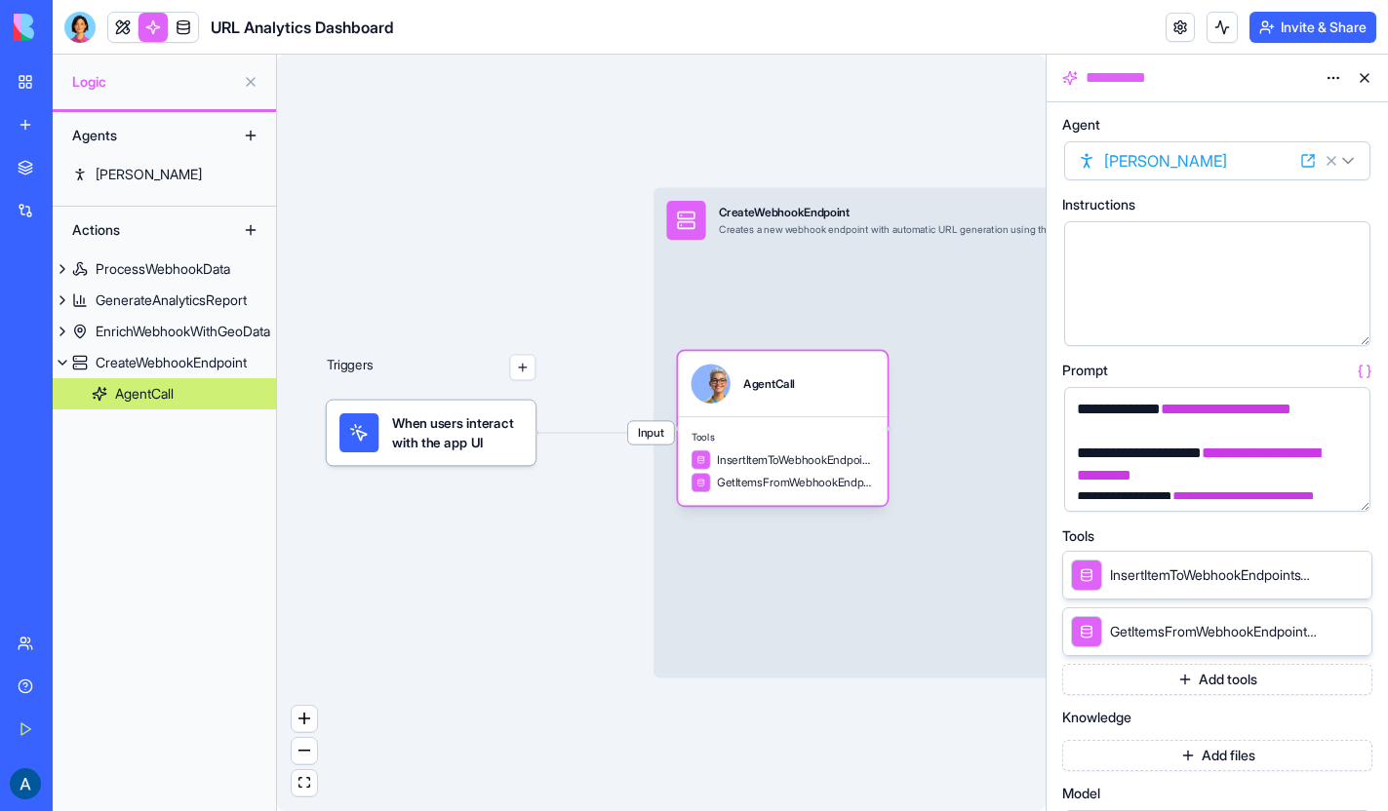
click at [1324, 573] on icon at bounding box center [1328, 575] width 16 height 16
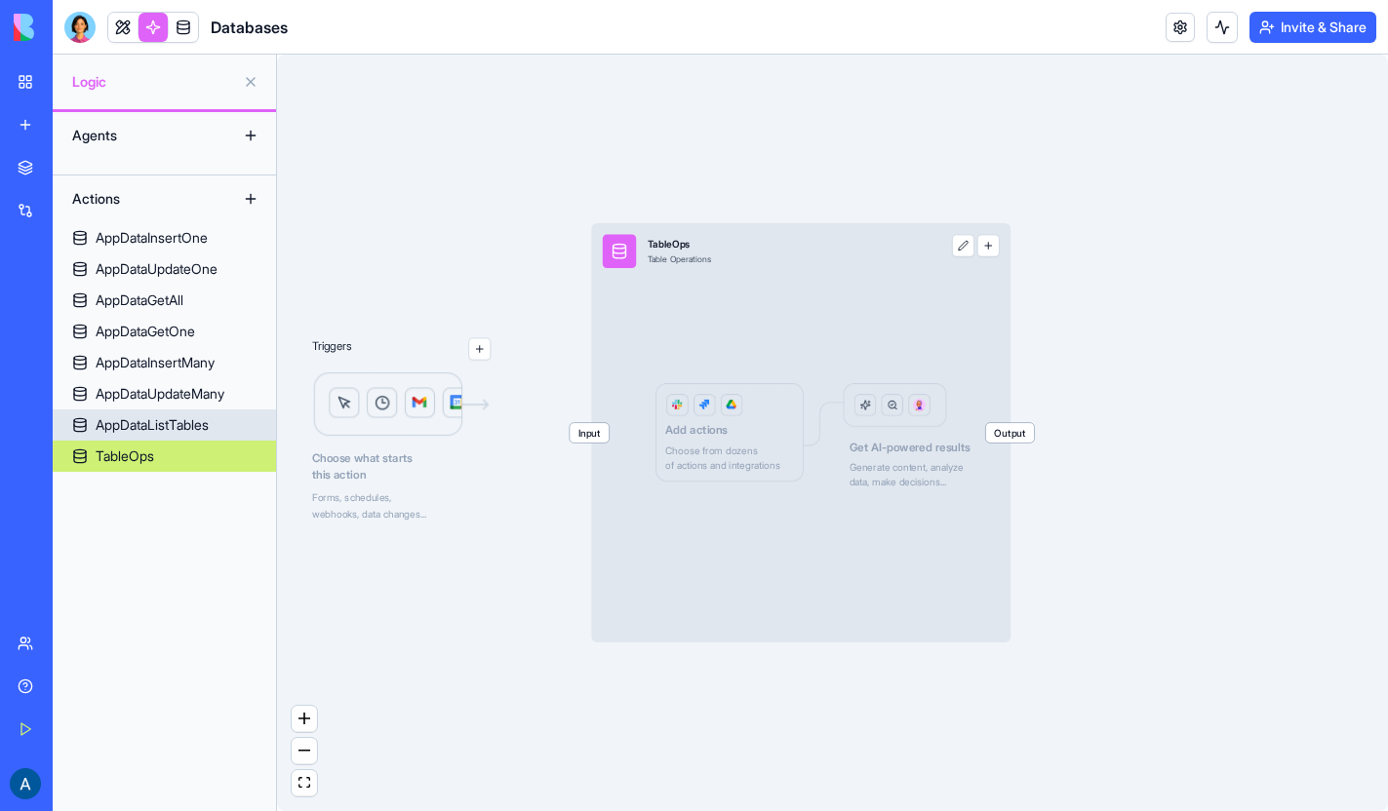
click at [193, 430] on div "AppDataListTables" at bounding box center [152, 425] width 113 height 20
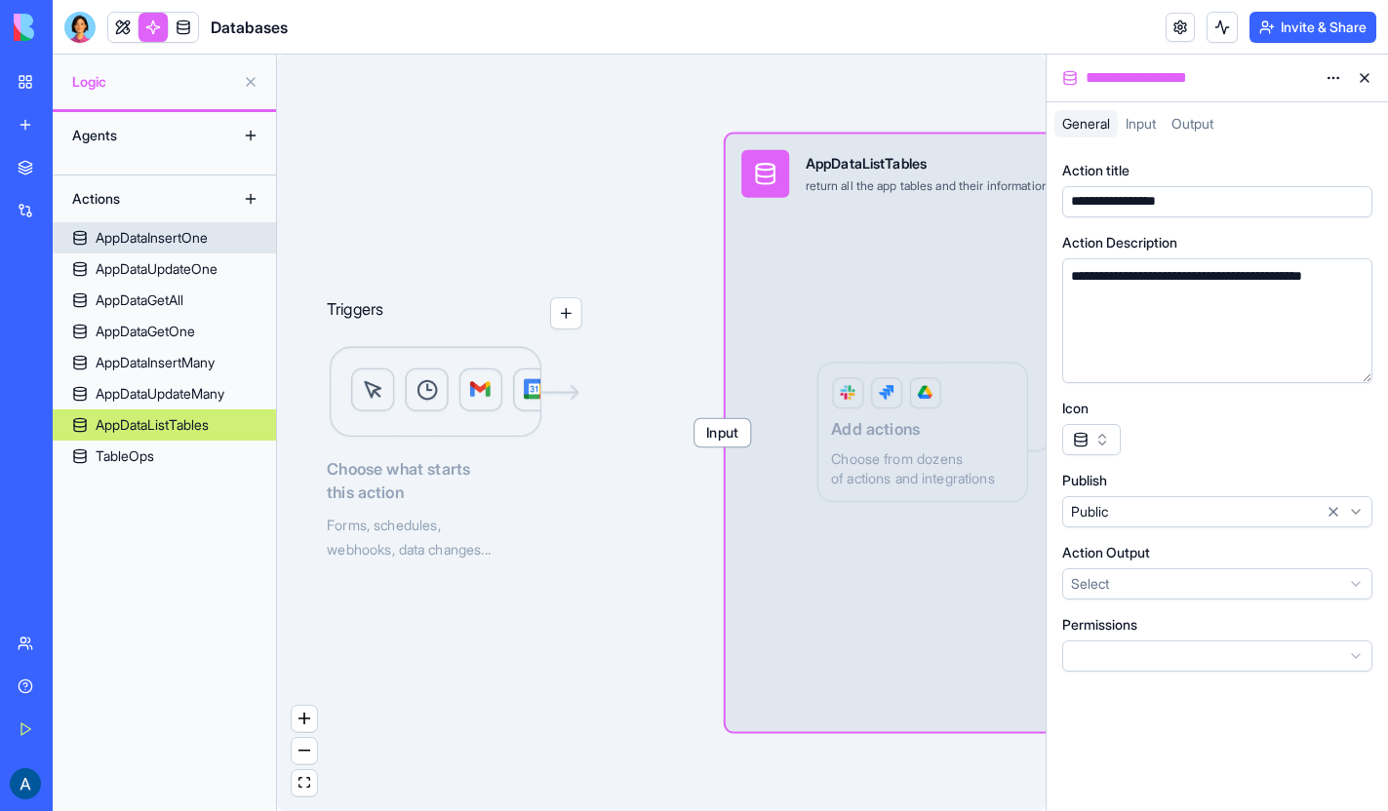
click at [158, 238] on div "AppDataInsertOne" at bounding box center [152, 238] width 112 height 20
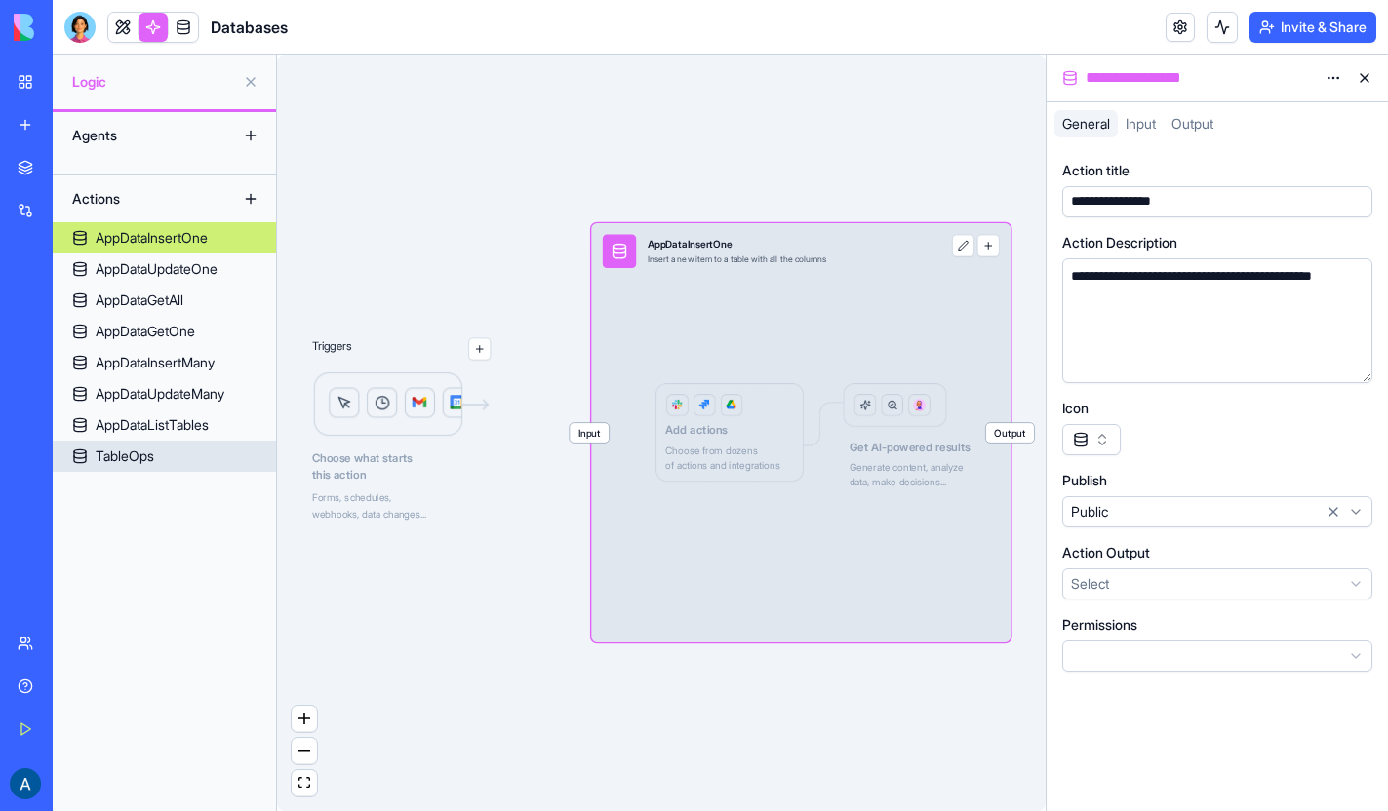
click at [125, 449] on div "TableOps" at bounding box center [125, 457] width 59 height 20
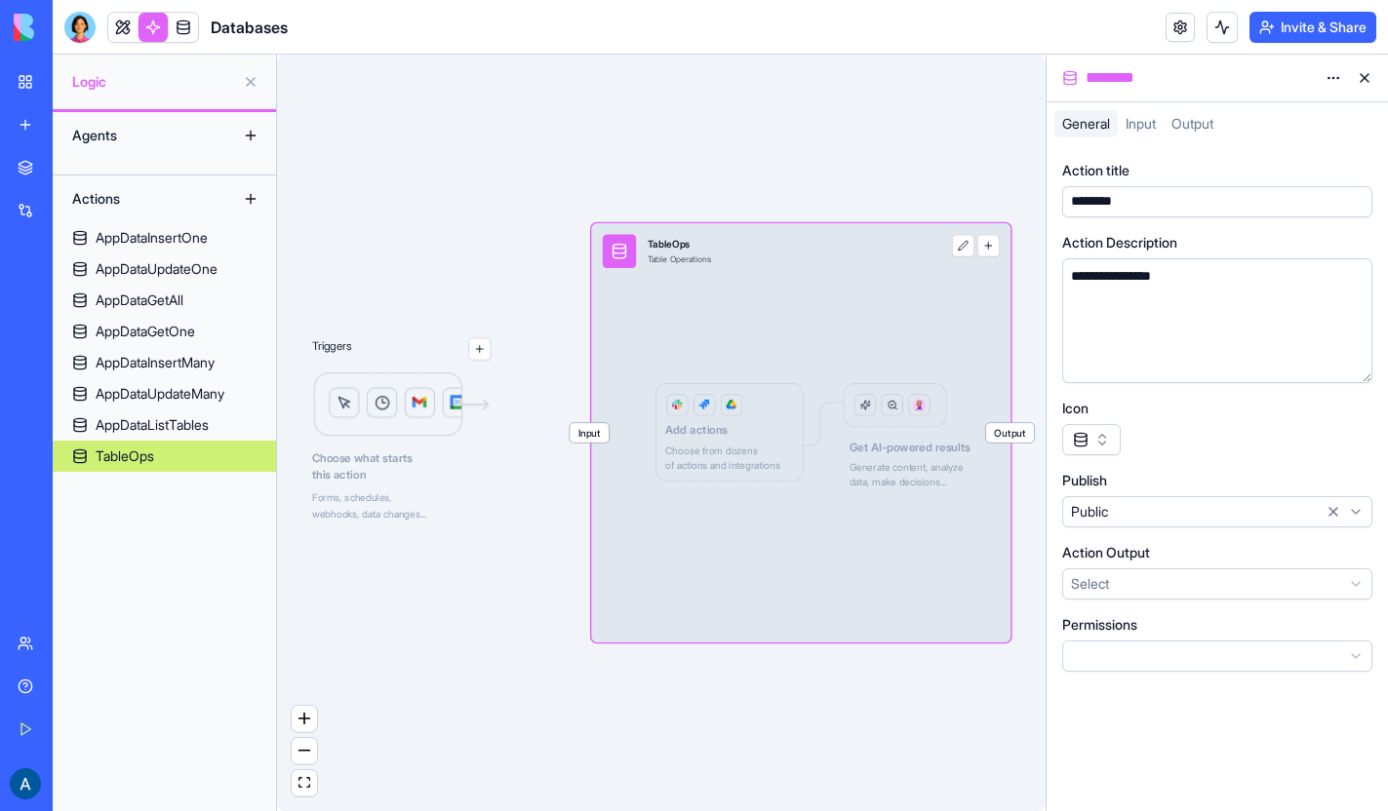
click at [156, 34] on link at bounding box center [152, 27] width 29 height 29
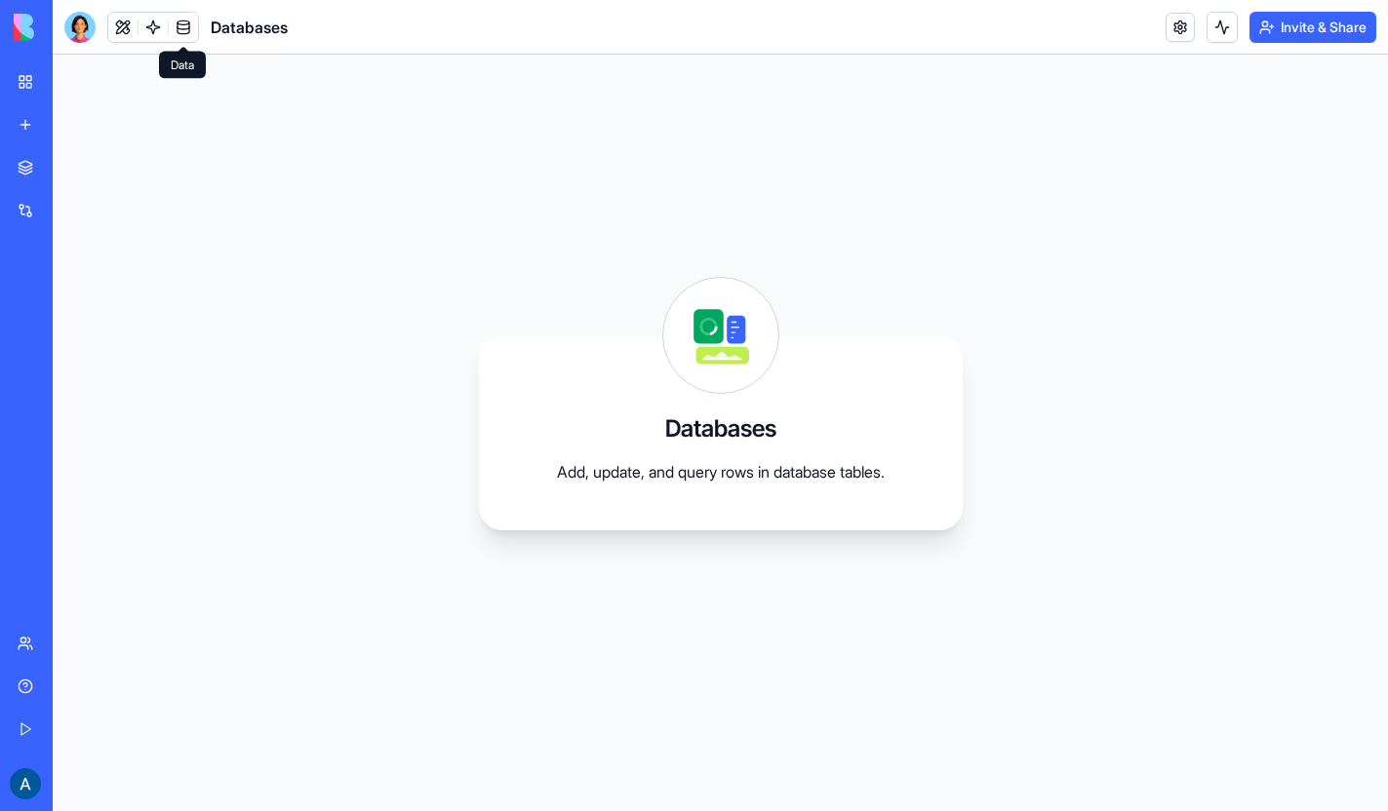
click at [177, 29] on link at bounding box center [183, 27] width 29 height 29
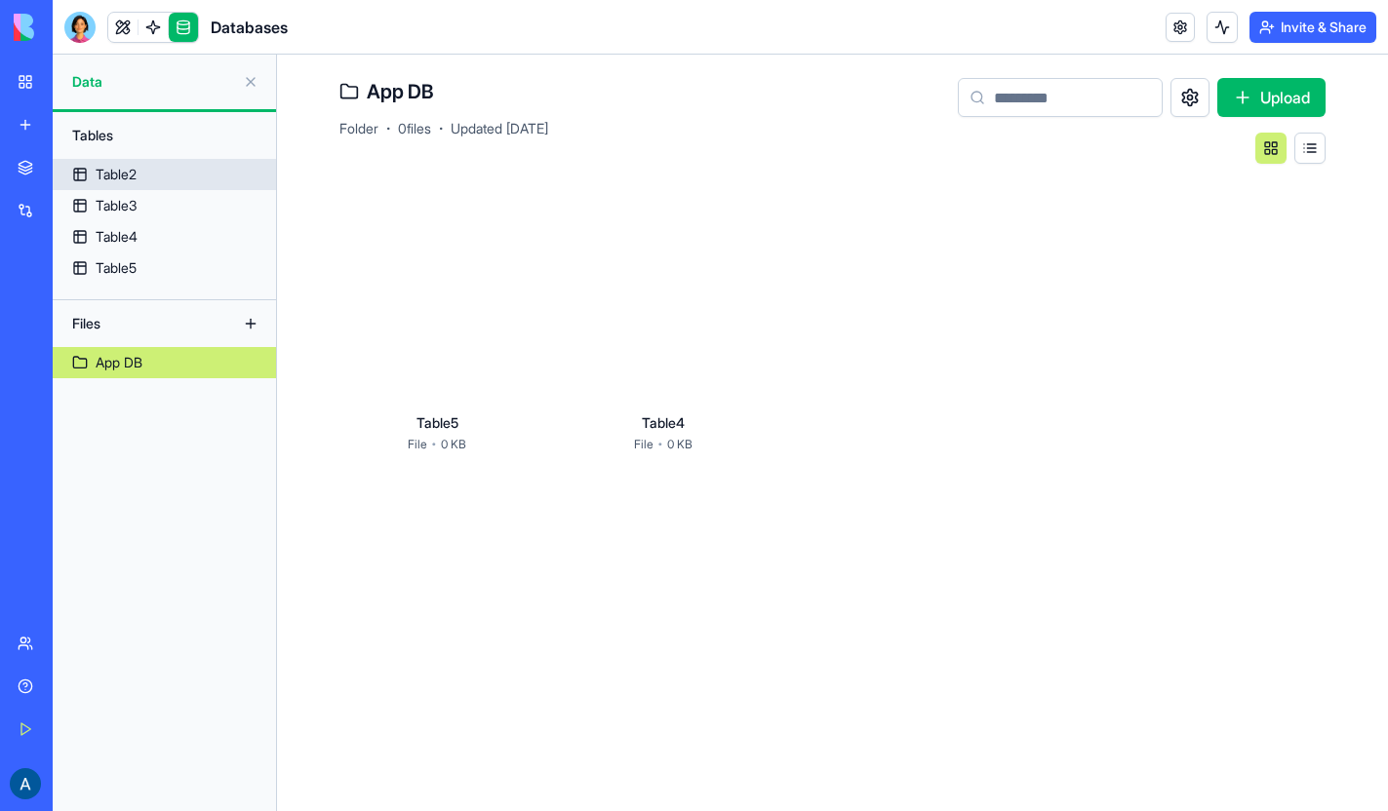
click at [129, 183] on div "Table2" at bounding box center [116, 175] width 41 height 20
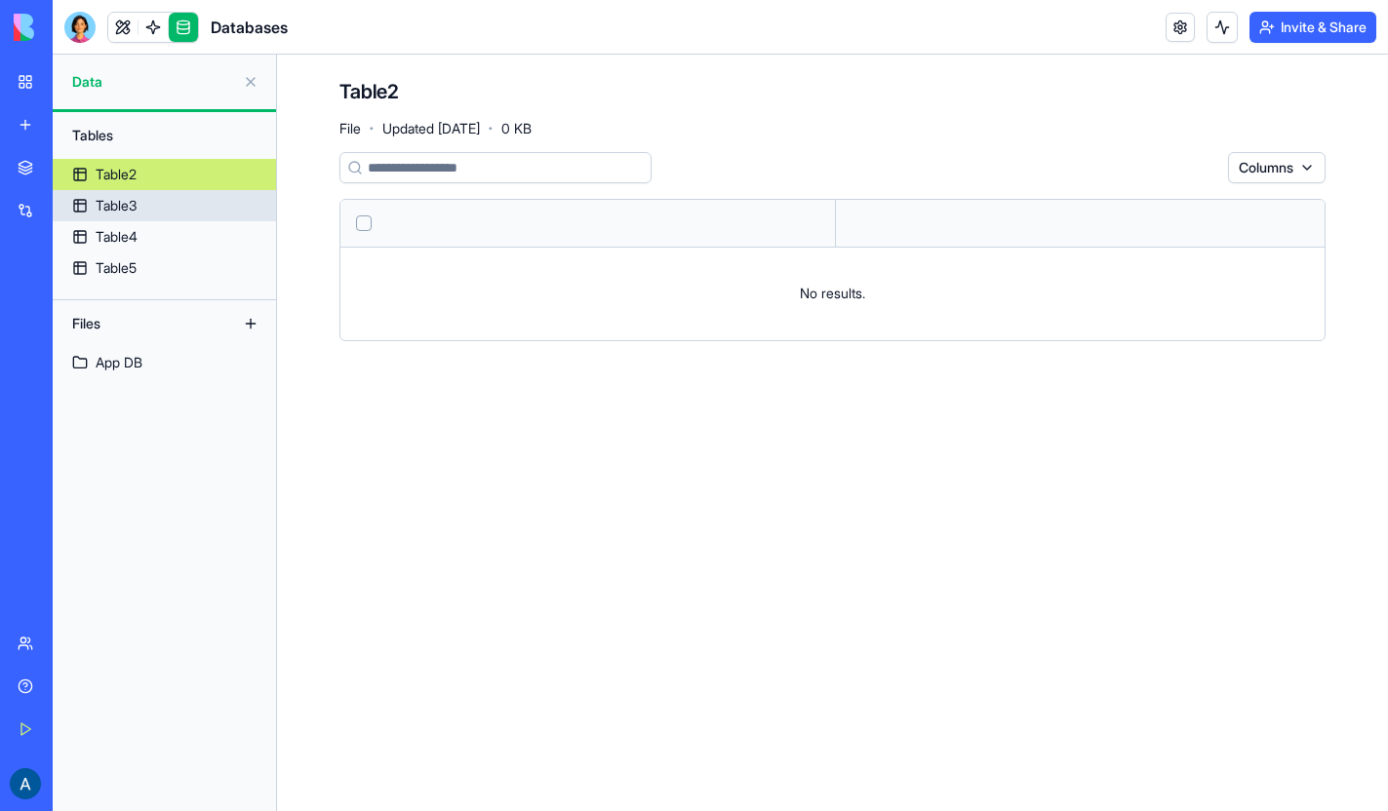
click at [129, 206] on div "Table3" at bounding box center [116, 206] width 41 height 20
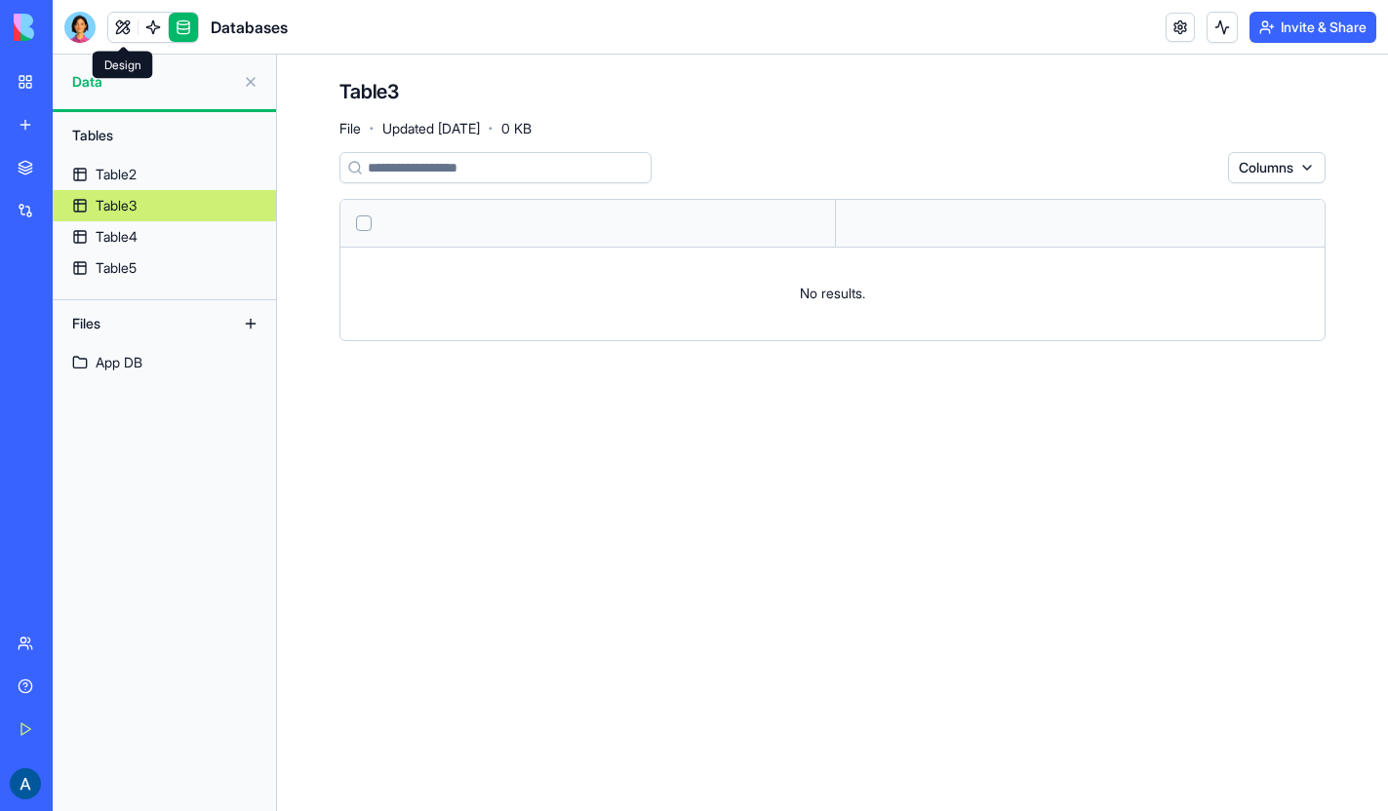
click at [121, 26] on link at bounding box center [122, 27] width 29 height 29
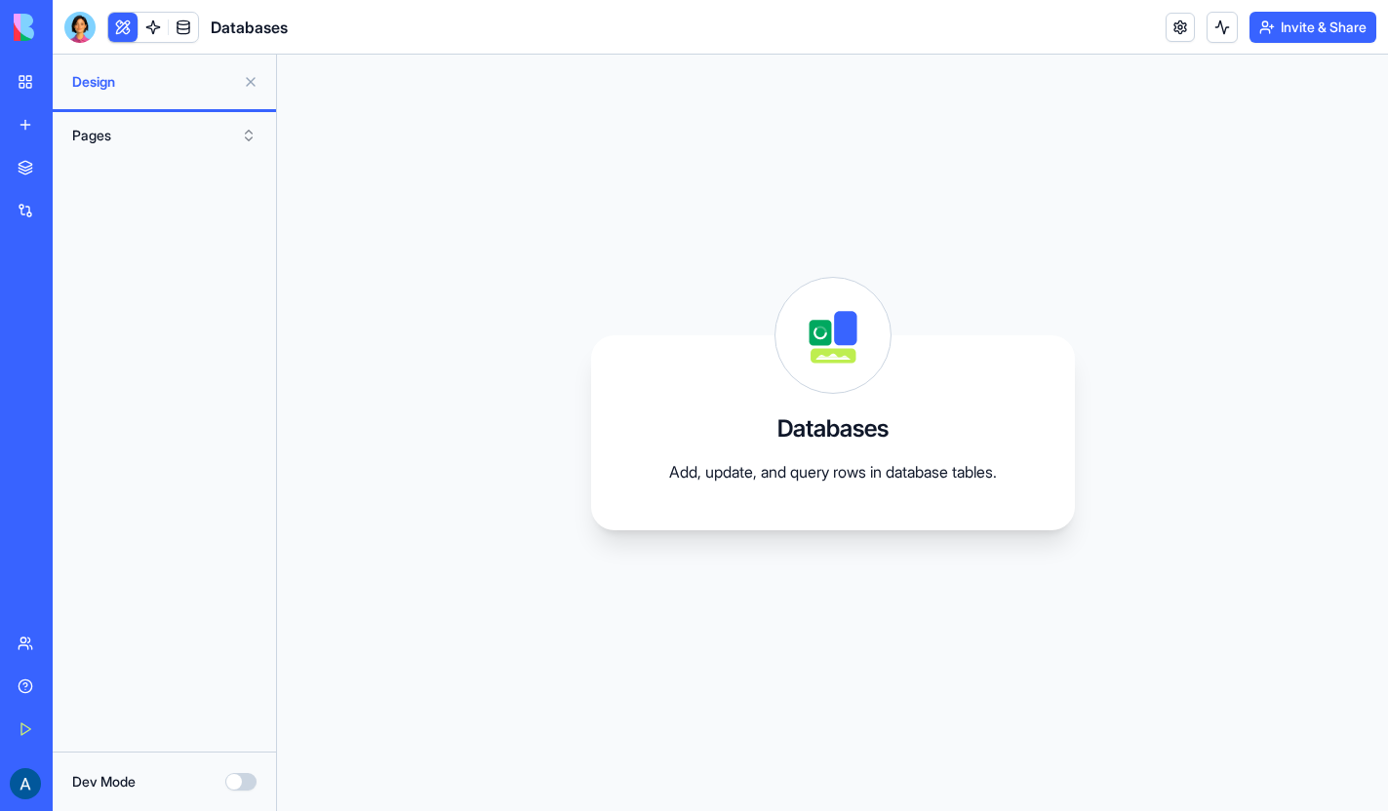
click at [67, 296] on div "URL Analytics Dashboard" at bounding box center [45, 305] width 55 height 20
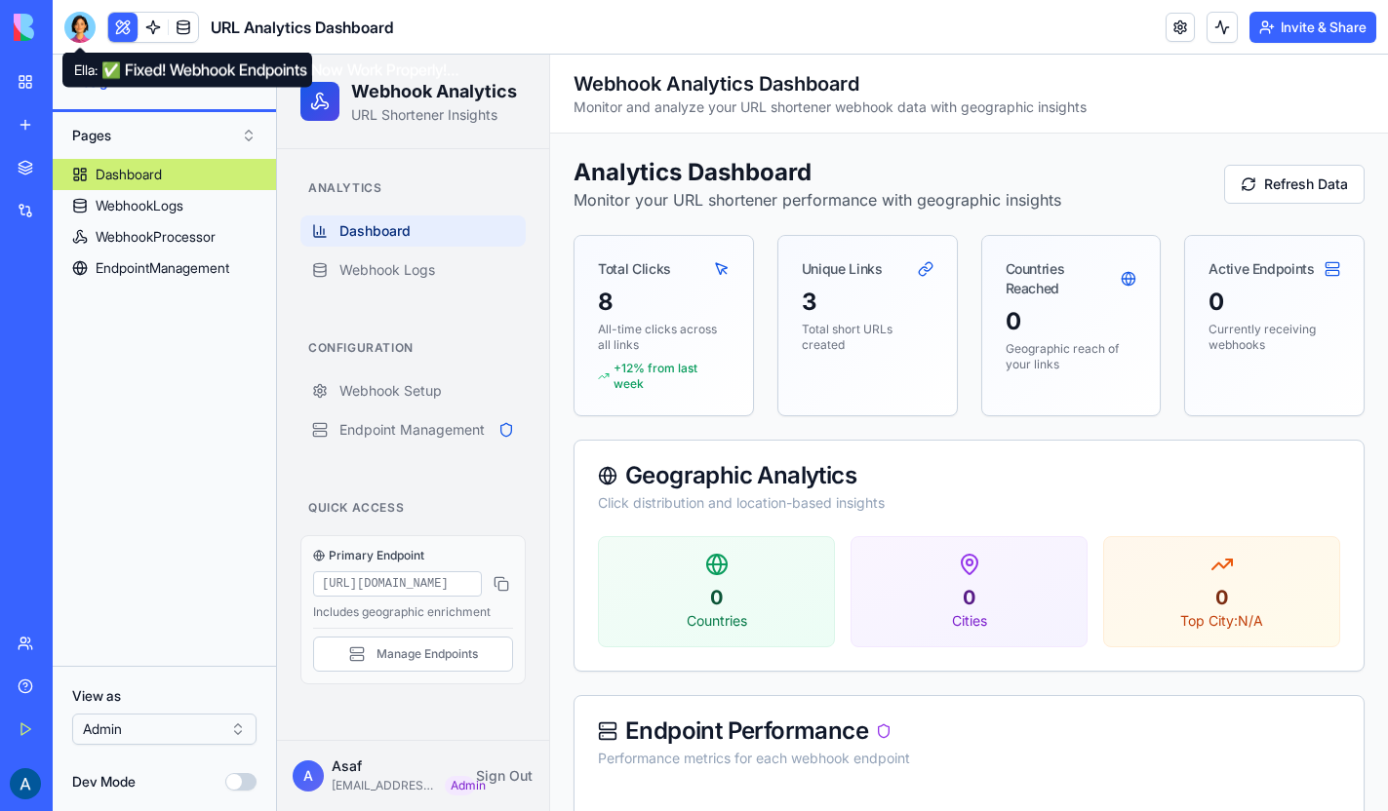
click at [664, 366] on span "+12% from last week" at bounding box center [671, 376] width 116 height 31
click at [86, 31] on div at bounding box center [79, 27] width 31 height 31
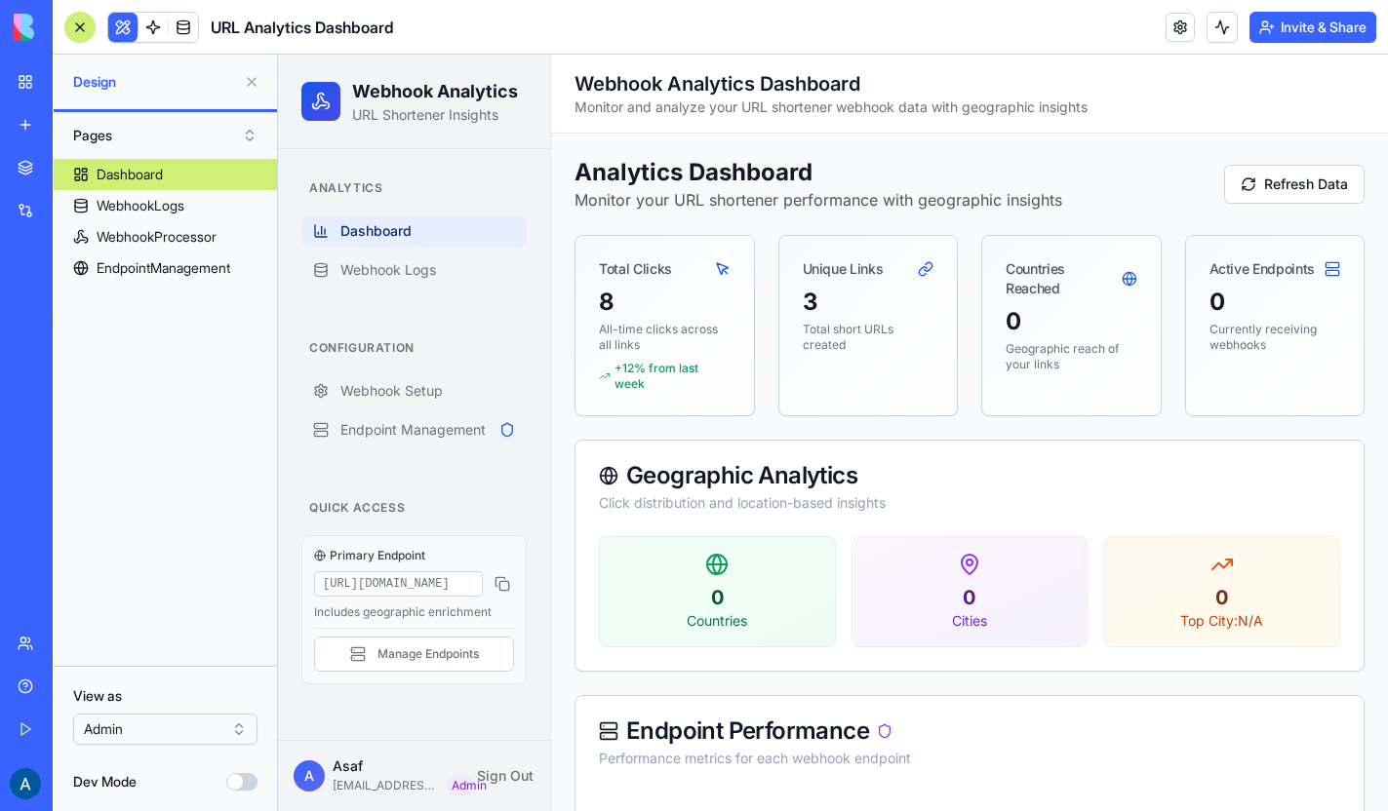
scroll to position [10194, 0]
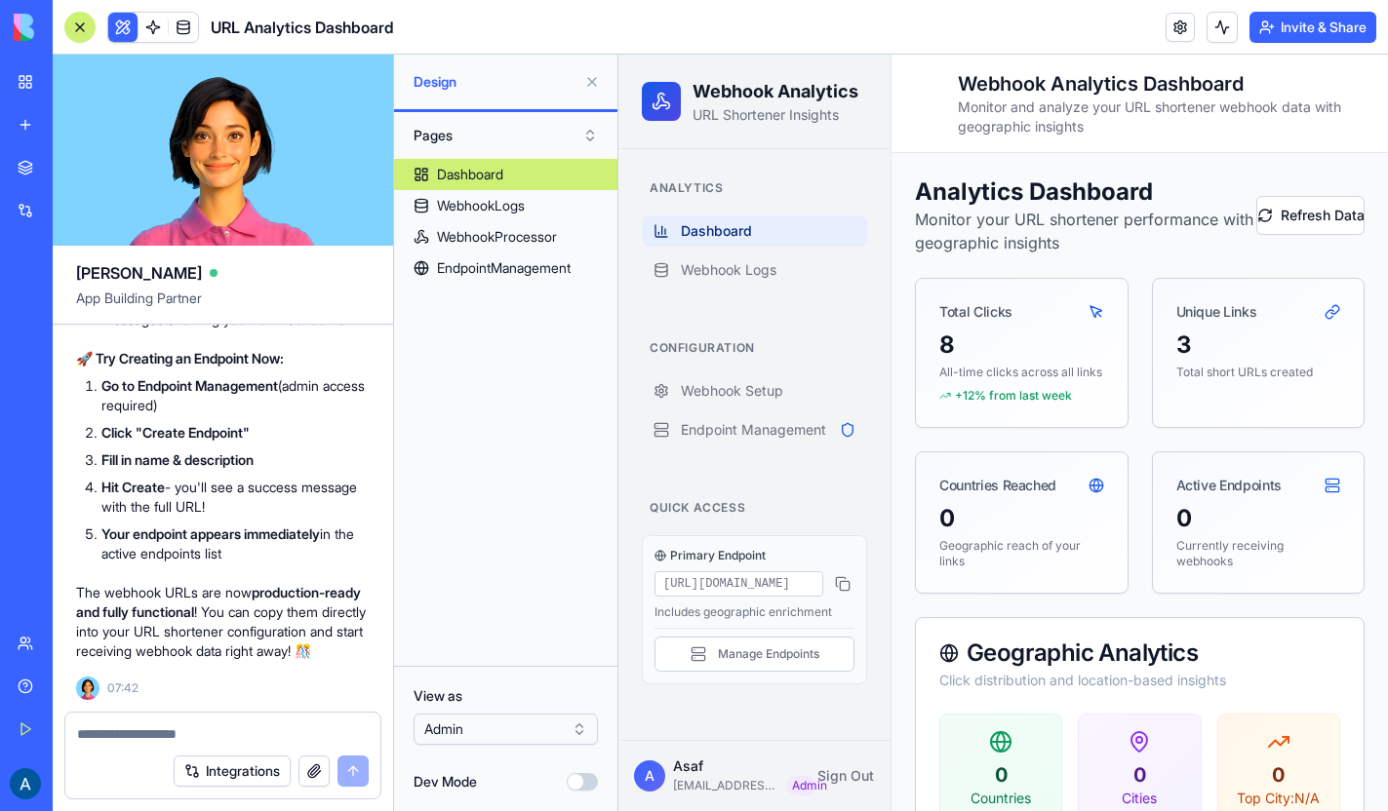
click at [587, 84] on button at bounding box center [591, 81] width 31 height 31
